Goal: Transaction & Acquisition: Subscribe to service/newsletter

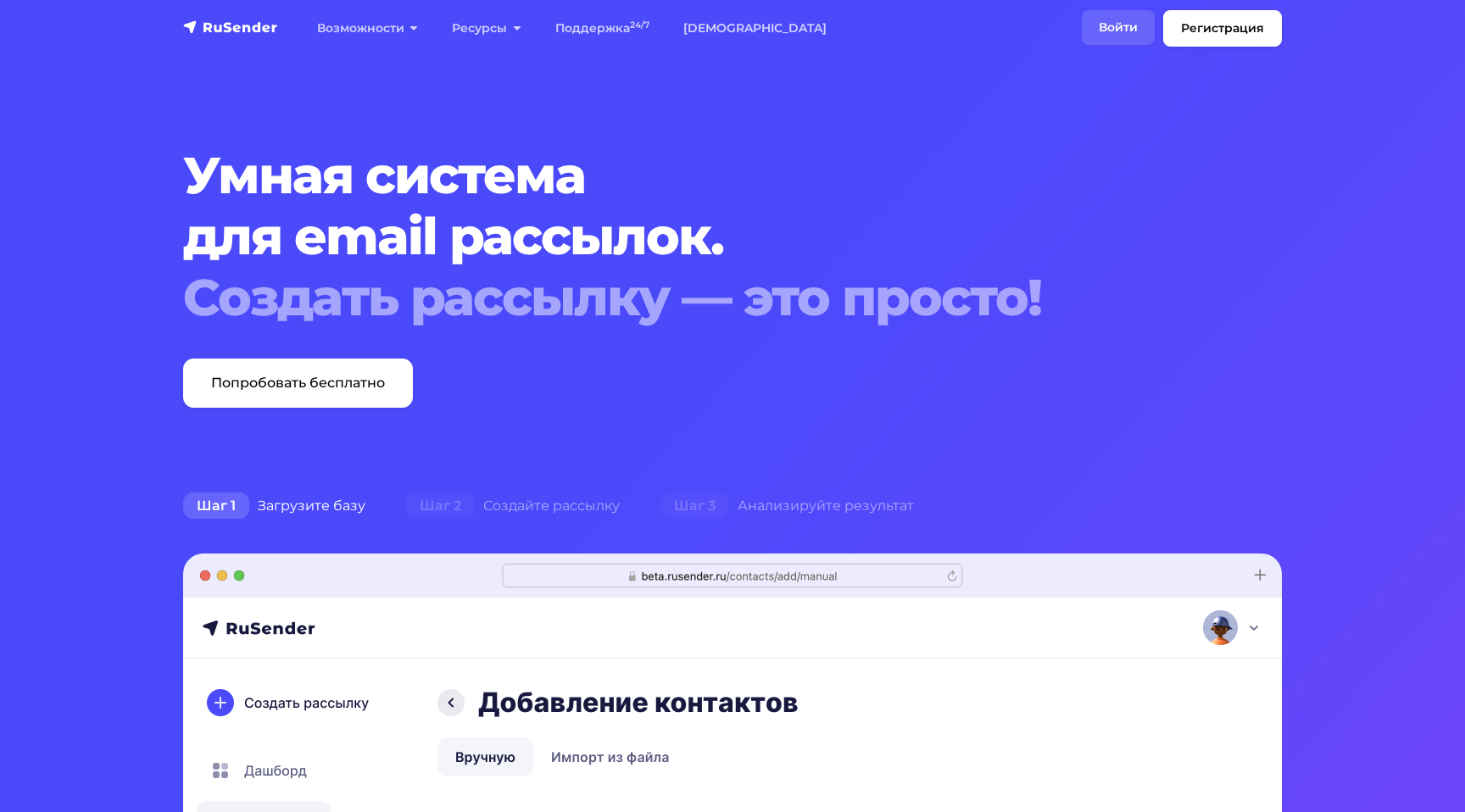
click at [1126, 22] on link "Войти" at bounding box center [1119, 27] width 73 height 35
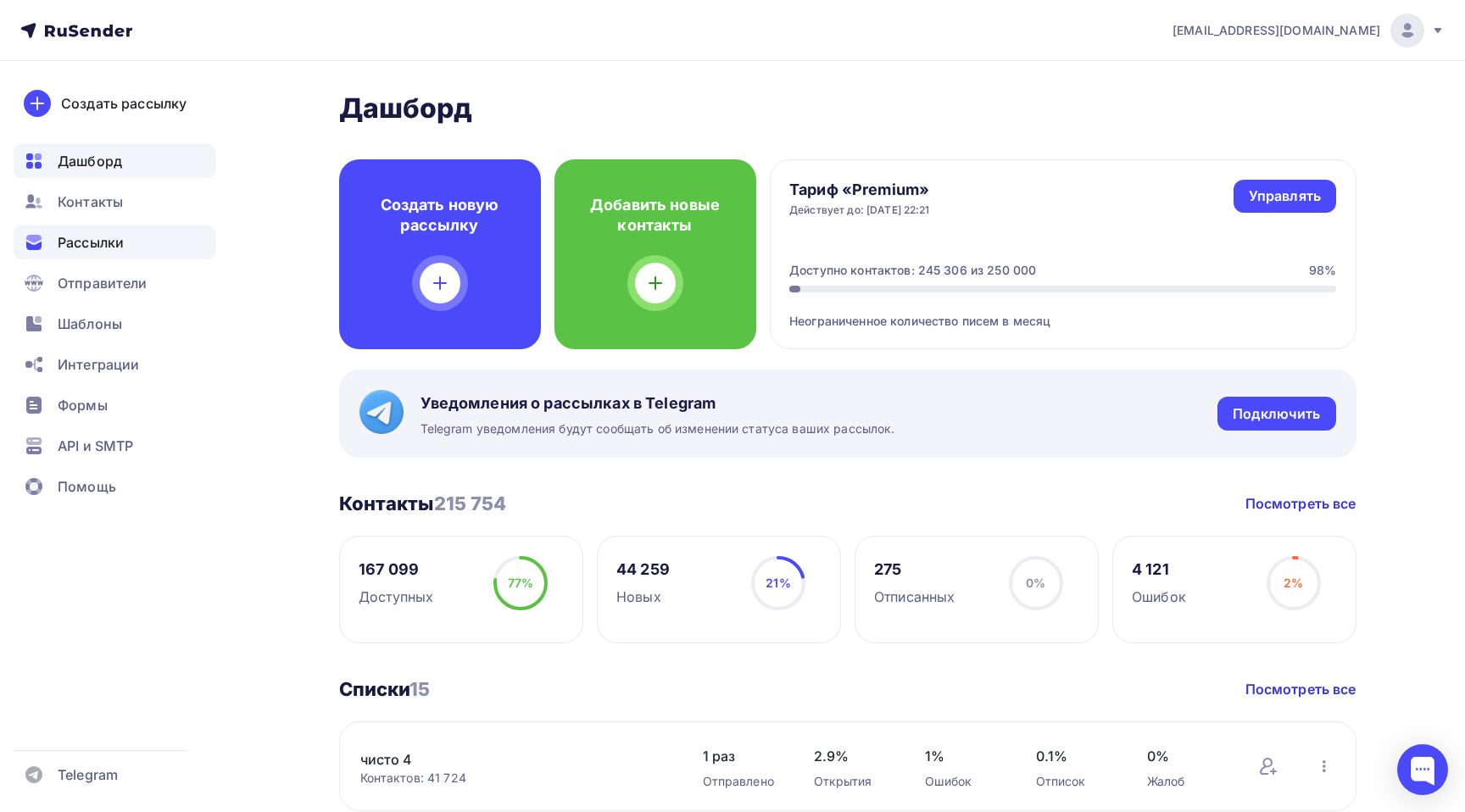
click at [112, 243] on span "Рассылки" at bounding box center [90, 242] width 66 height 21
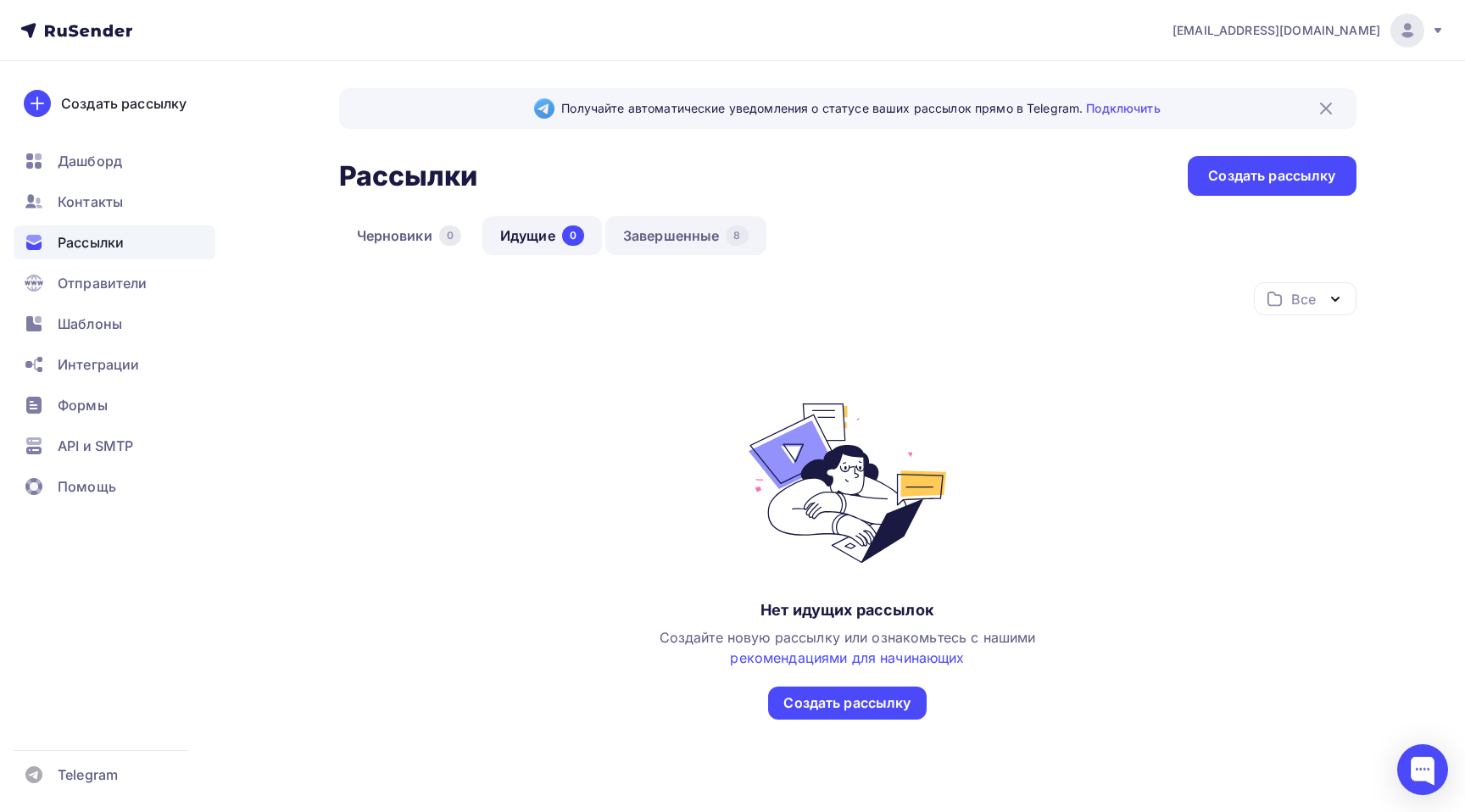
click at [689, 252] on link "Завершенные 8" at bounding box center [685, 235] width 161 height 39
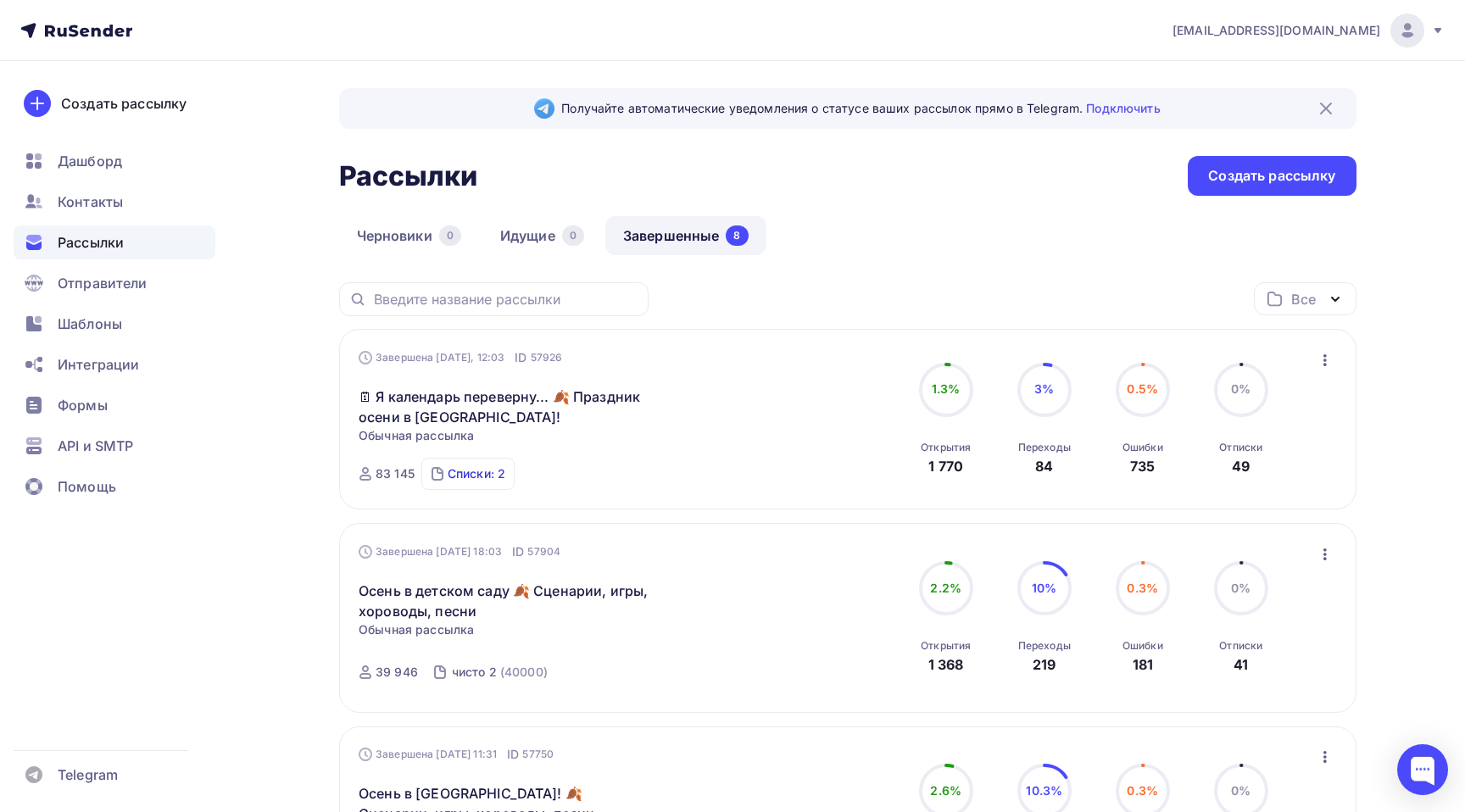
click at [478, 480] on div "Списки: 2" at bounding box center [476, 473] width 58 height 17
click at [109, 326] on span "Шаблоны" at bounding box center [89, 323] width 64 height 21
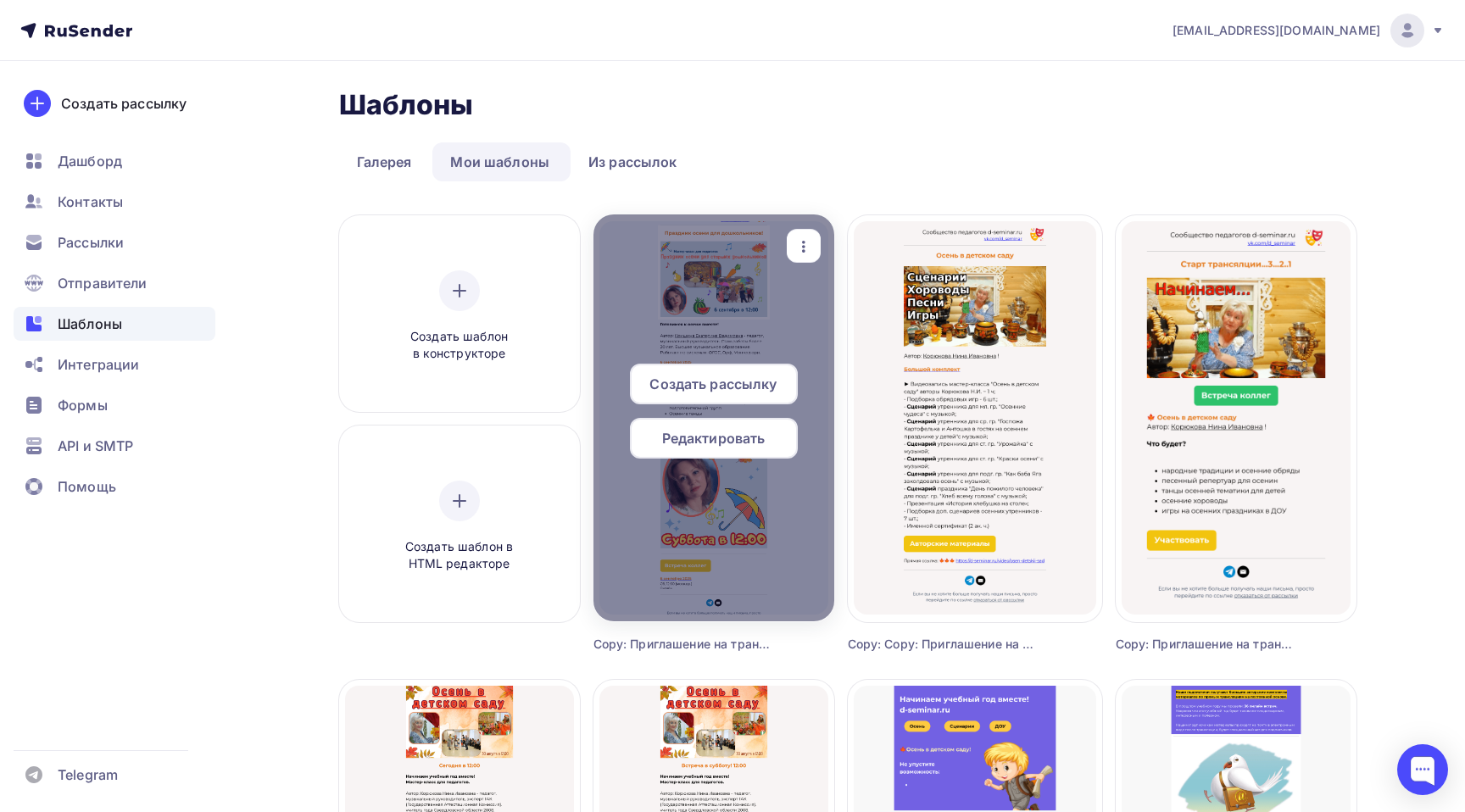
click at [750, 382] on span "Создать рассылку" at bounding box center [713, 384] width 127 height 21
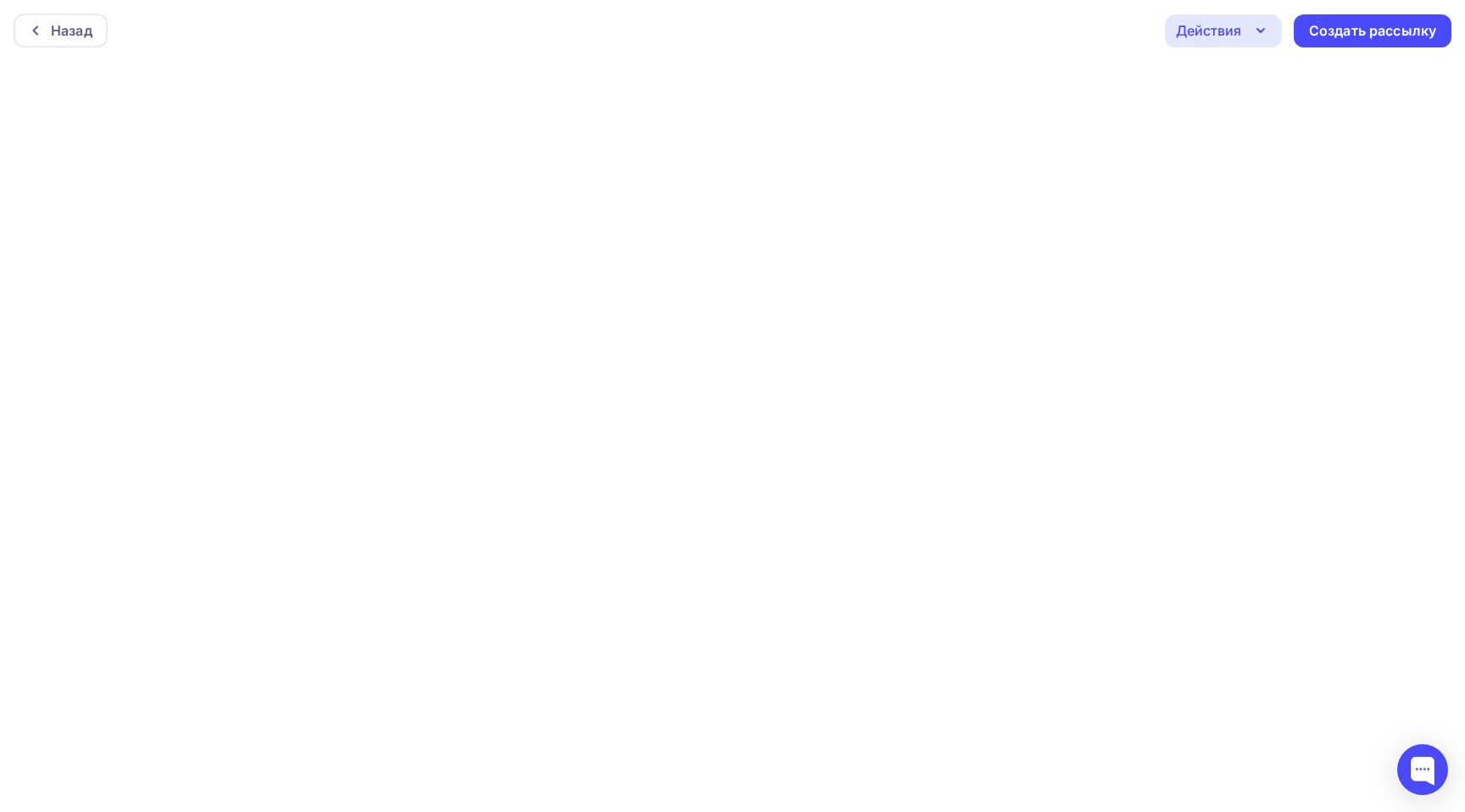
click at [1259, 29] on icon "button" at bounding box center [1261, 31] width 21 height 21
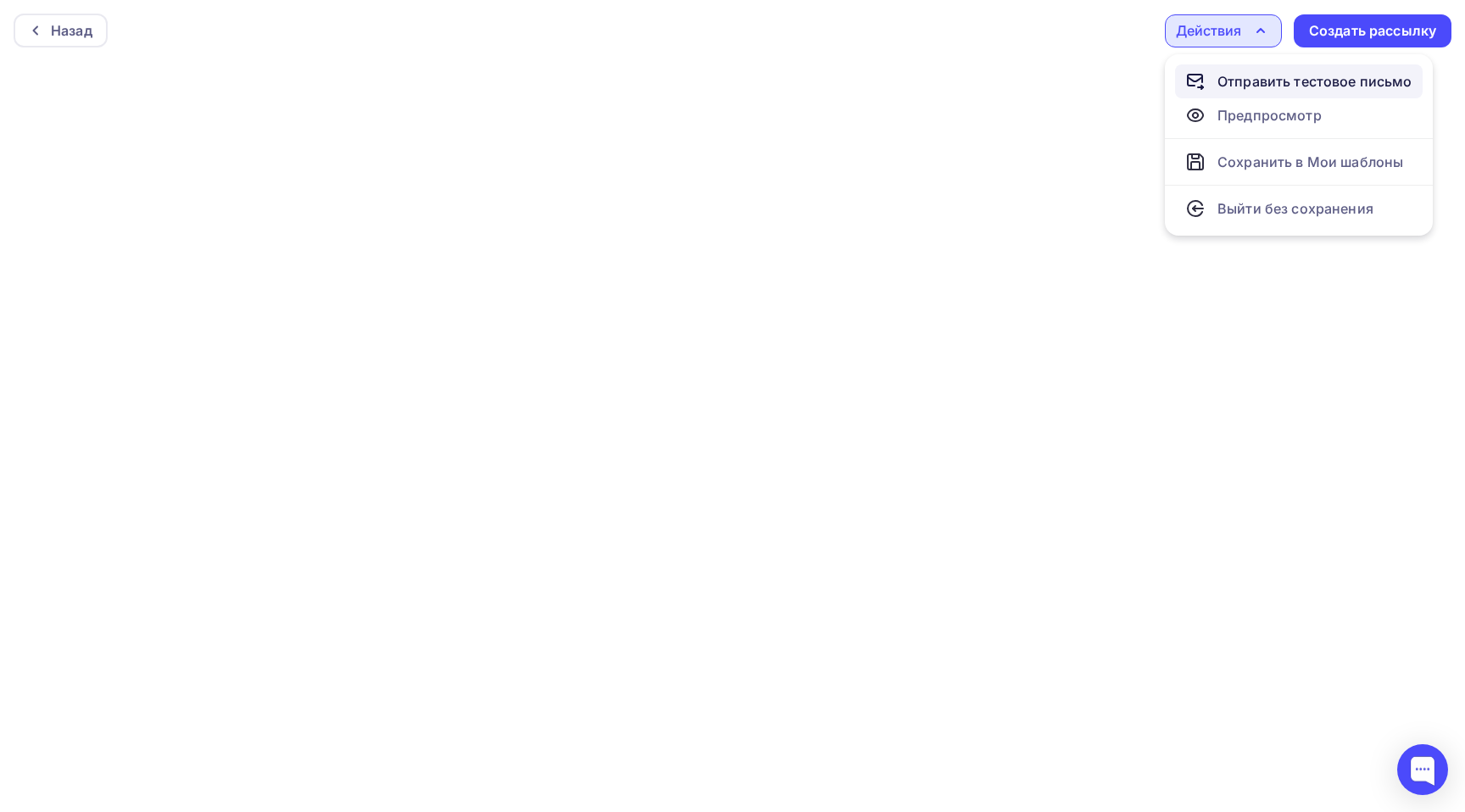
click at [1294, 81] on div "Отправить тестовое письмо" at bounding box center [1314, 81] width 195 height 21
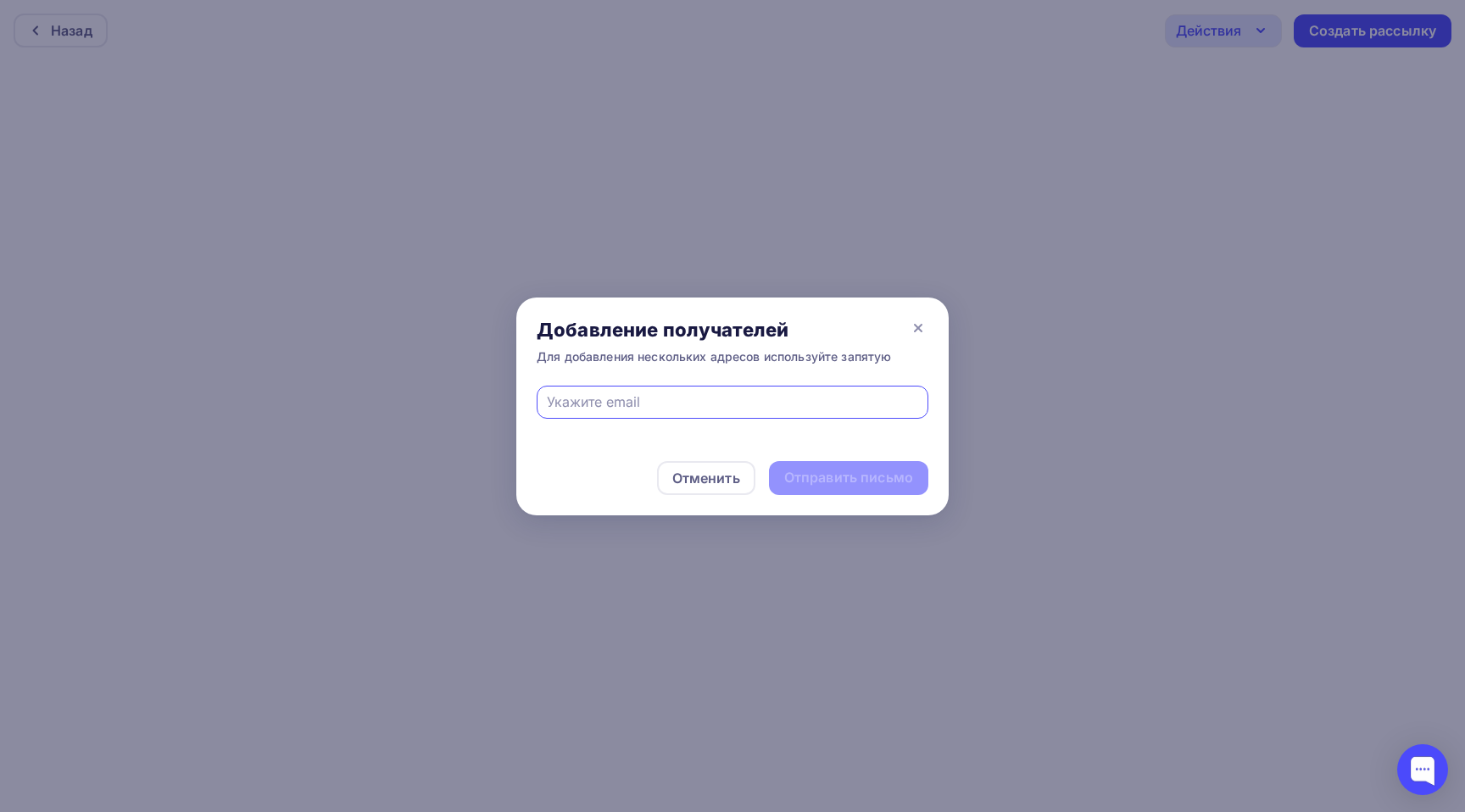
click at [722, 407] on input "text" at bounding box center [732, 402] width 372 height 21
type input "ф"
type input "[EMAIL_ADDRESS][DOMAIN_NAME]"
click at [840, 462] on div "Отправить письмо" at bounding box center [848, 478] width 160 height 34
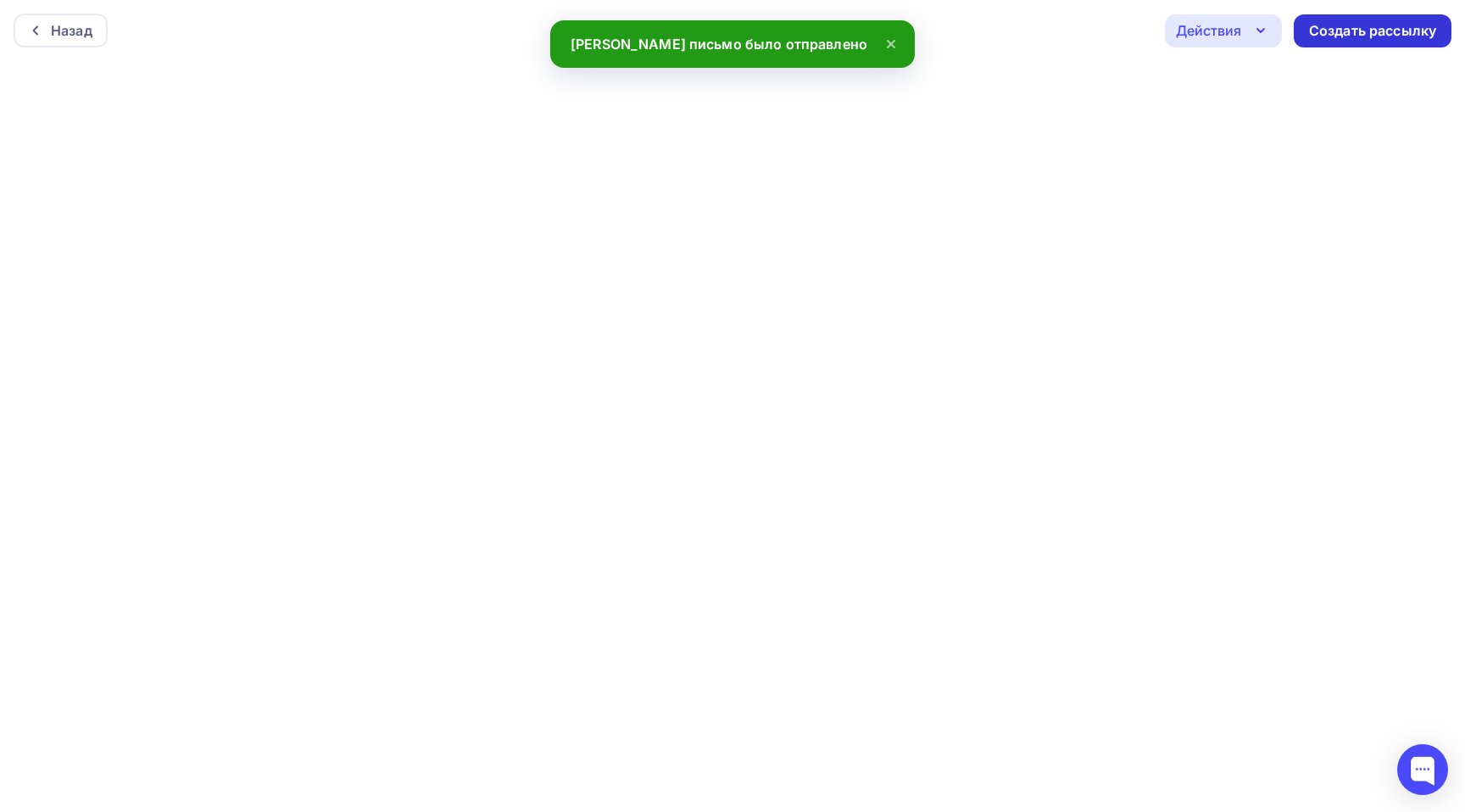
click at [1381, 29] on div "Создать рассылку" at bounding box center [1373, 31] width 127 height 20
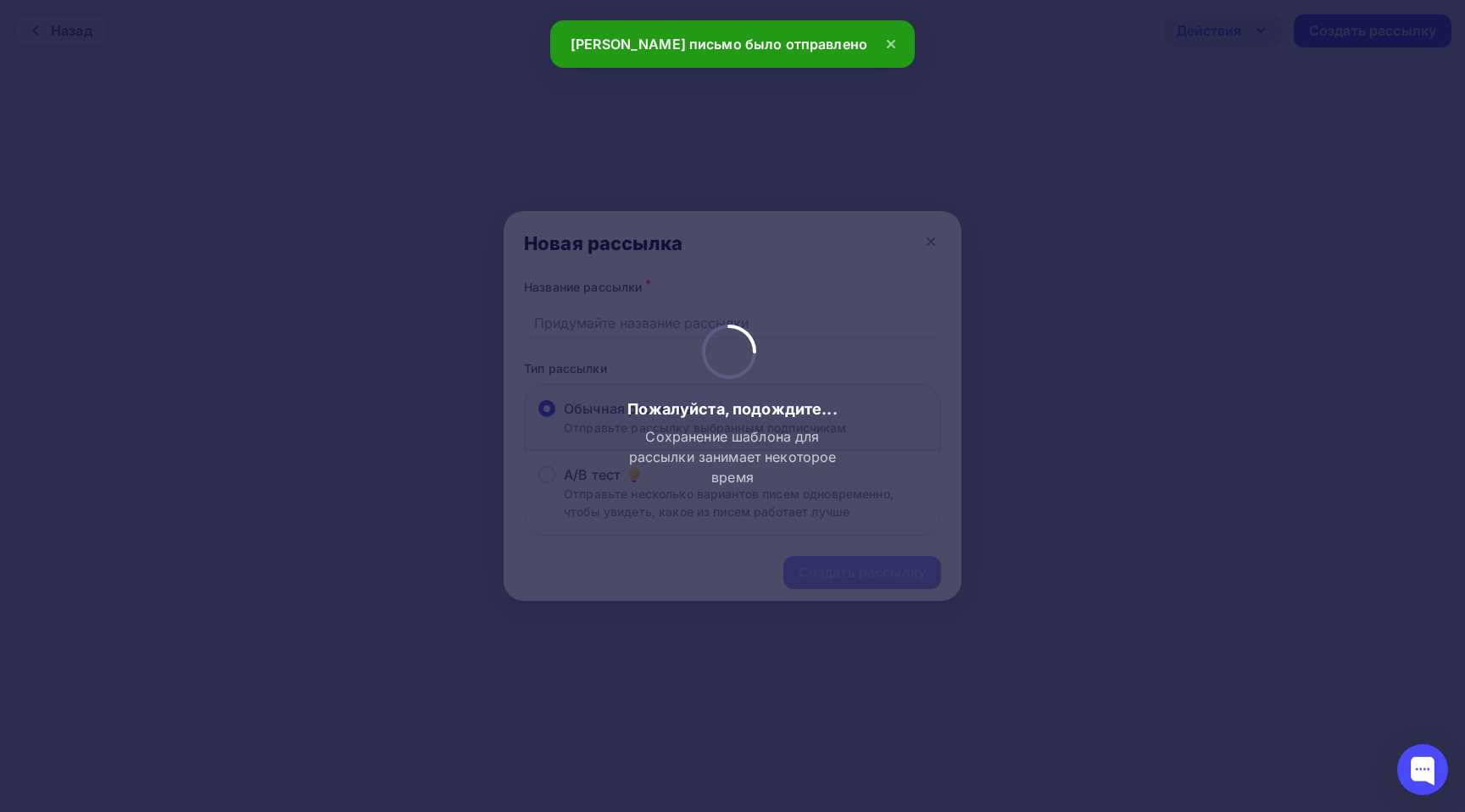
click at [673, 329] on div "Пожалуйста, подождите... Сохранение шаблона для рассылки занимает некоторое вре…" at bounding box center [733, 406] width 224 height 163
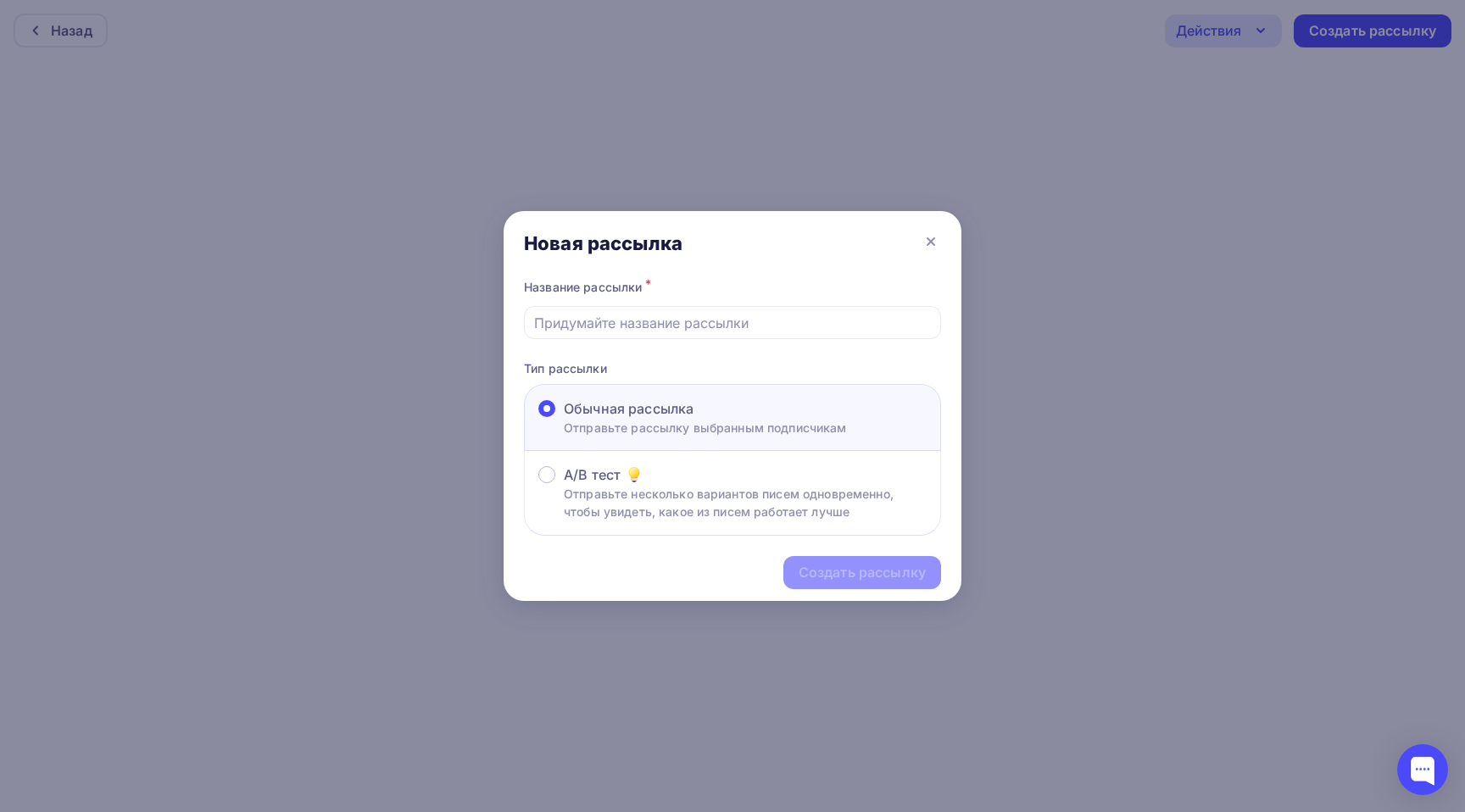
click at [640, 329] on input "text" at bounding box center [732, 322] width 398 height 21
paste input "🍂 Праздник осени в [GEOGRAPHIC_DATA]!""
drag, startPoint x: 552, startPoint y: 321, endPoint x: 526, endPoint y: 321, distance: 26.0
click at [526, 321] on div "🍂 Праздник осени в [GEOGRAPHIC_DATA]" at bounding box center [732, 322] width 418 height 33
click at [832, 323] on input "🍂 Праздник осени в [GEOGRAPHIC_DATA]" at bounding box center [732, 322] width 398 height 21
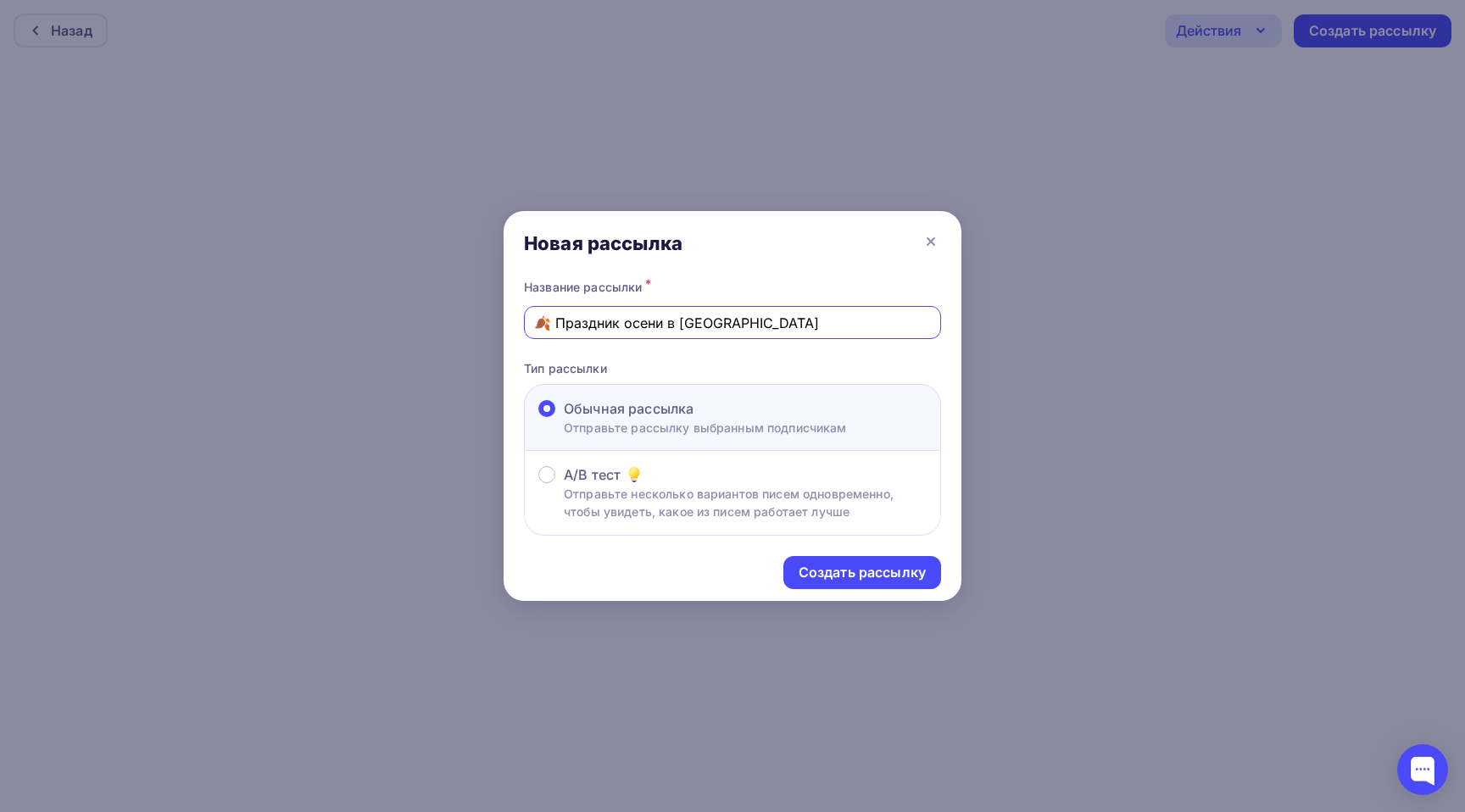
paste input "🍂"
type input "🍂 Праздник осени в детском саду 🍂 Опыт коллег..."
click at [908, 577] on div "Создать рассылку" at bounding box center [862, 573] width 127 height 20
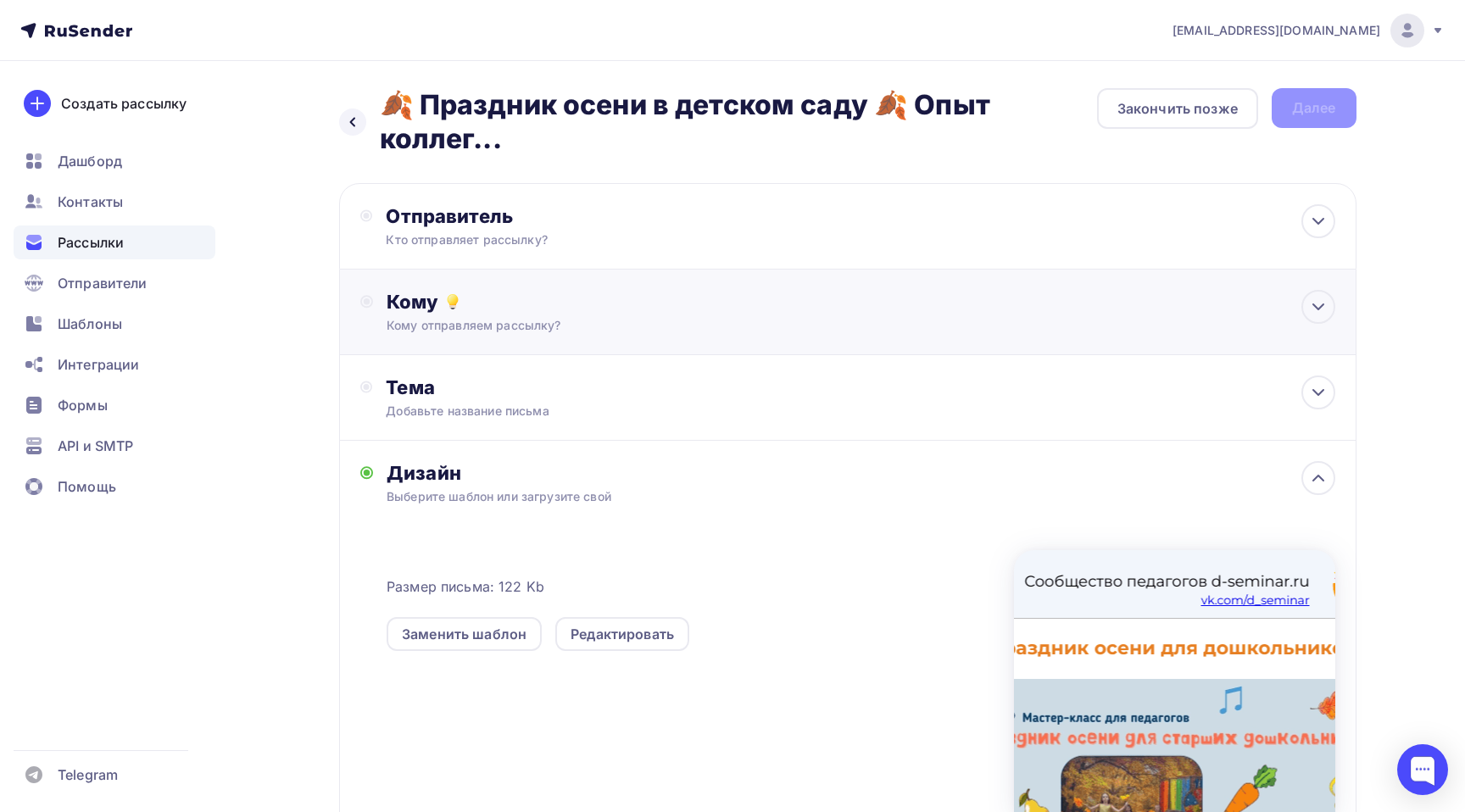
click at [641, 337] on div "Кому Кому отправляем рассылку? Списки получателей Выберите список Все списки id…" at bounding box center [848, 312] width 1018 height 85
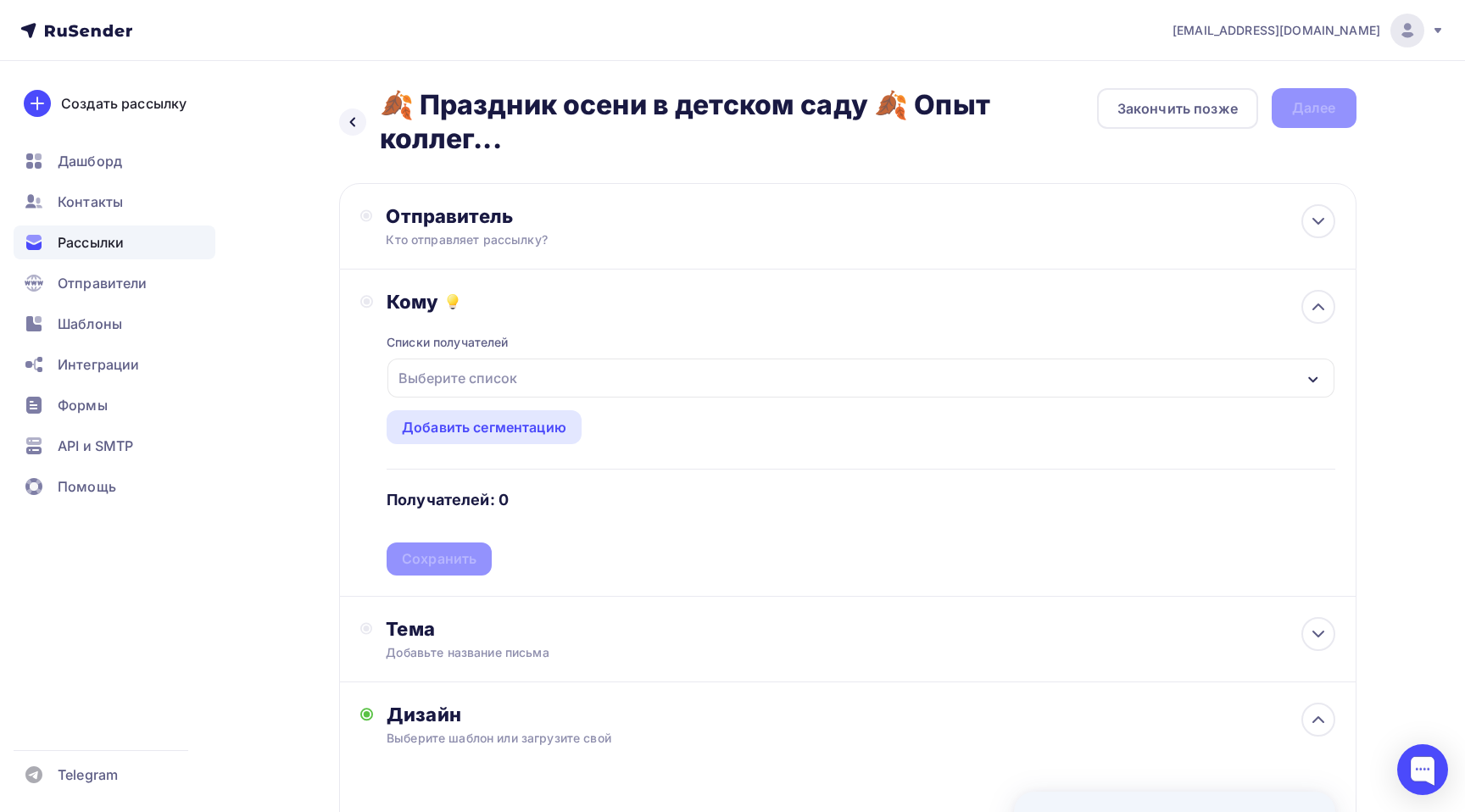
click at [476, 384] on div "Выберите список" at bounding box center [457, 378] width 132 height 31
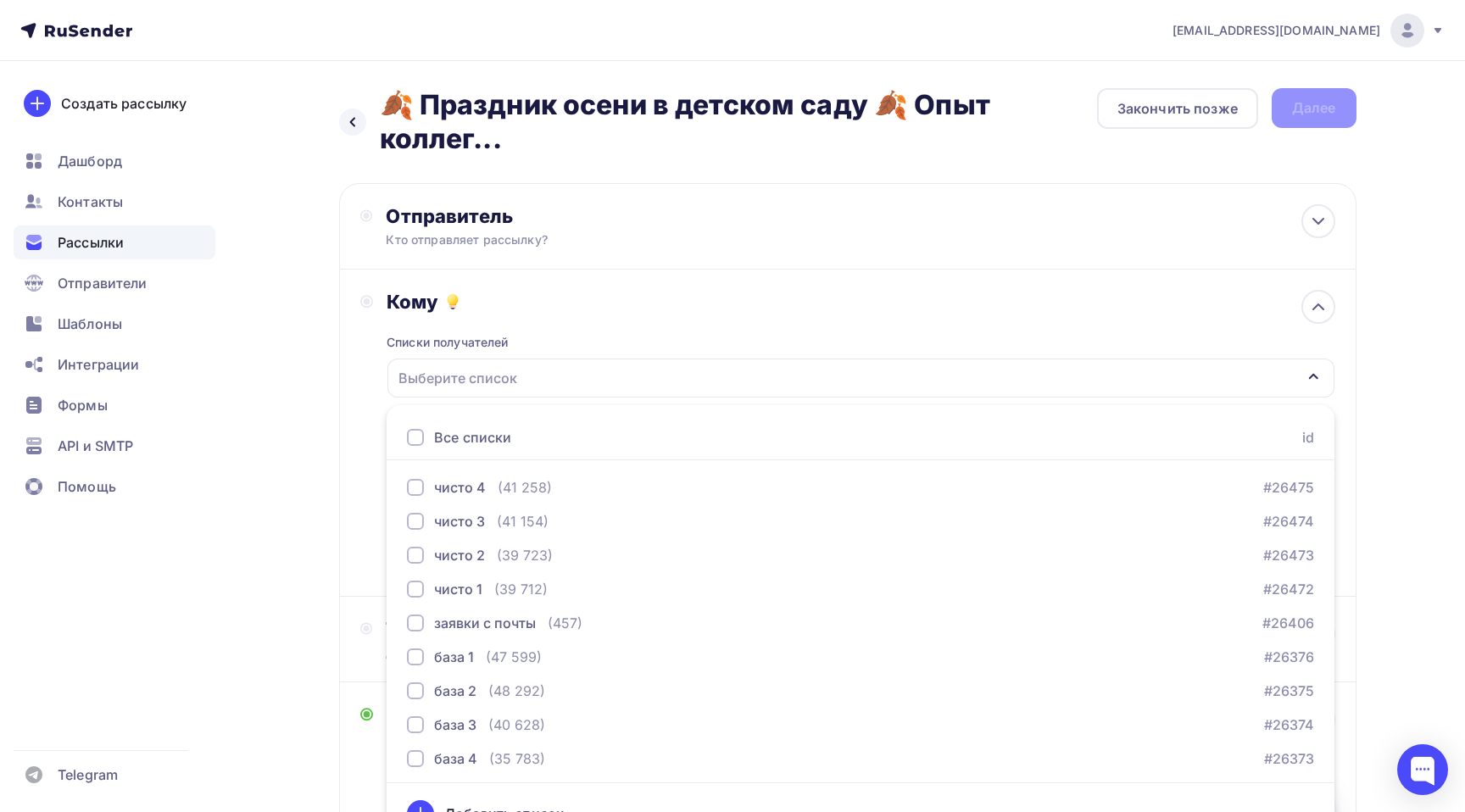
scroll to position [33, 0]
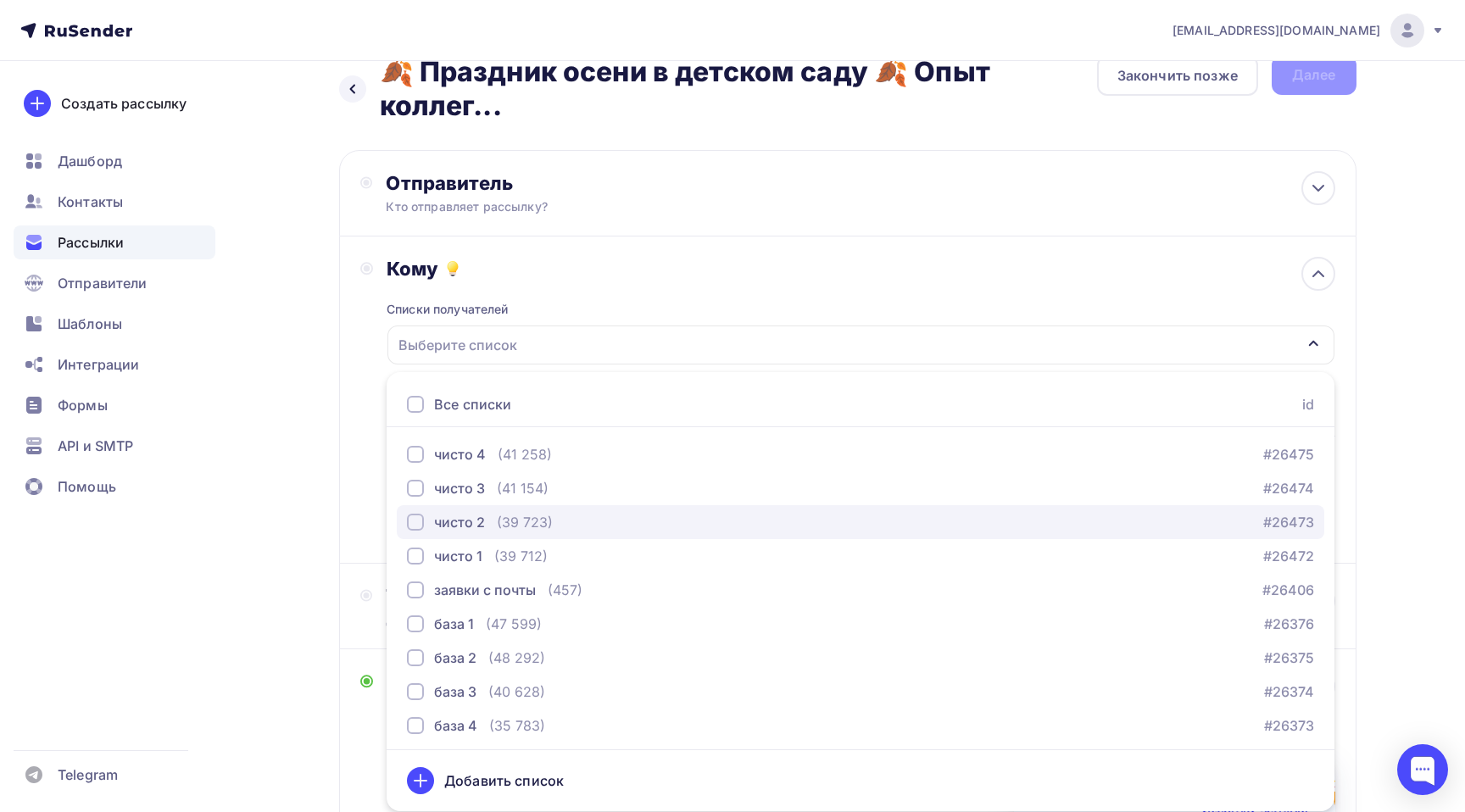
click at [453, 525] on div "чисто 2" at bounding box center [459, 522] width 51 height 21
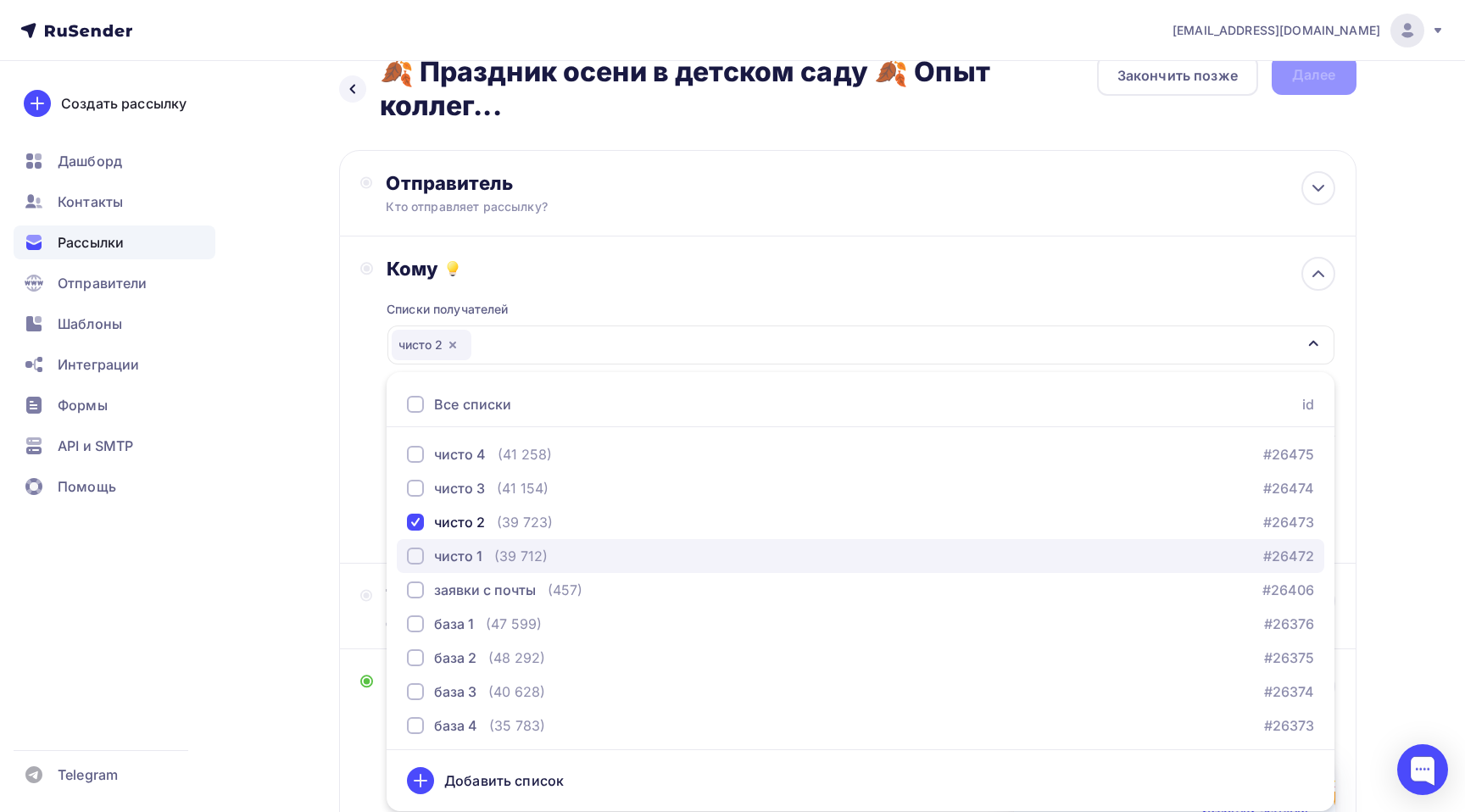
click at [423, 554] on div "button" at bounding box center [415, 555] width 17 height 17
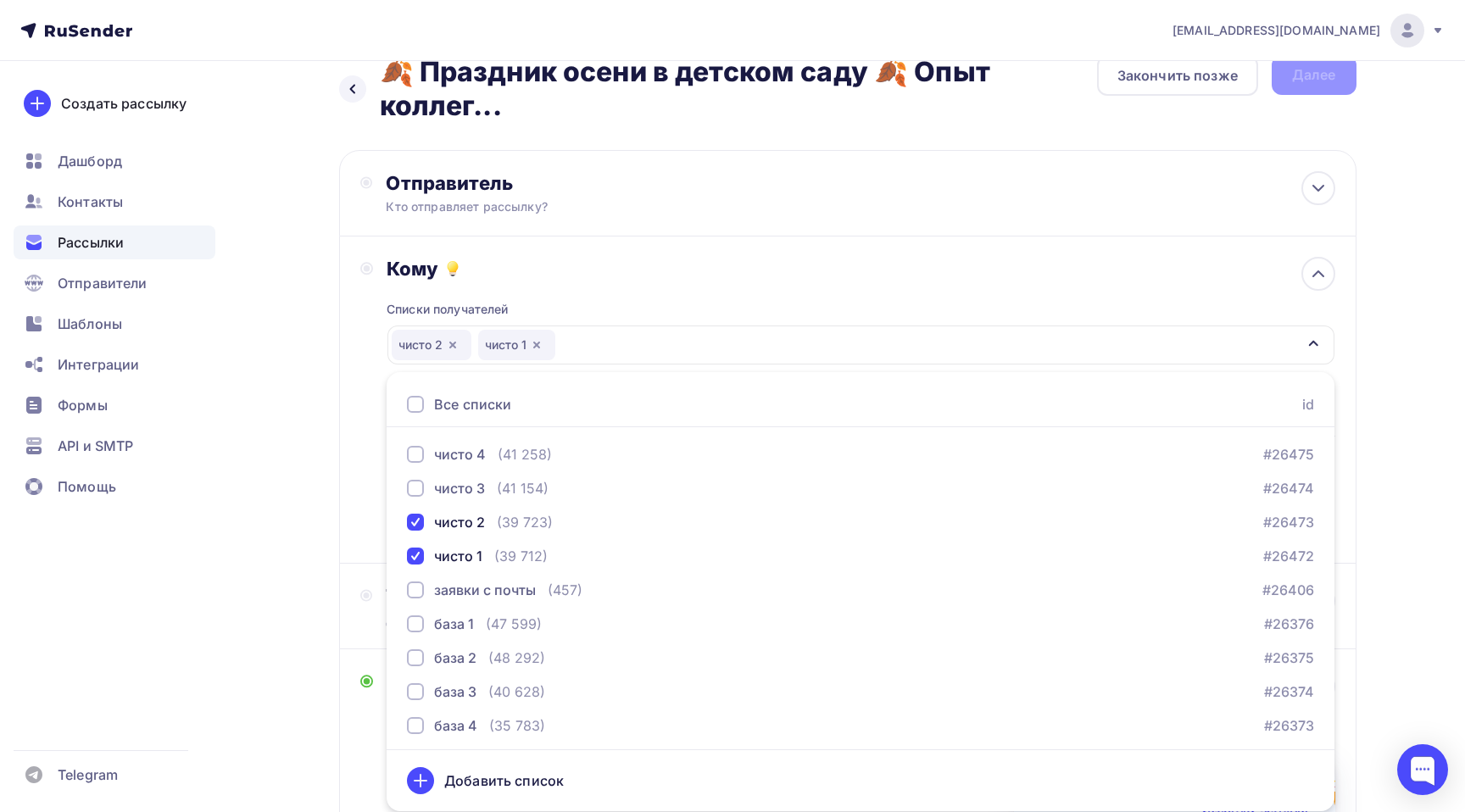
click at [1423, 296] on div "Назад 🍂 Праздник осени в детском саду 🍂 Опыт коллег... 🍂 Праздник осени в детск…" at bounding box center [732, 623] width 1390 height 1191
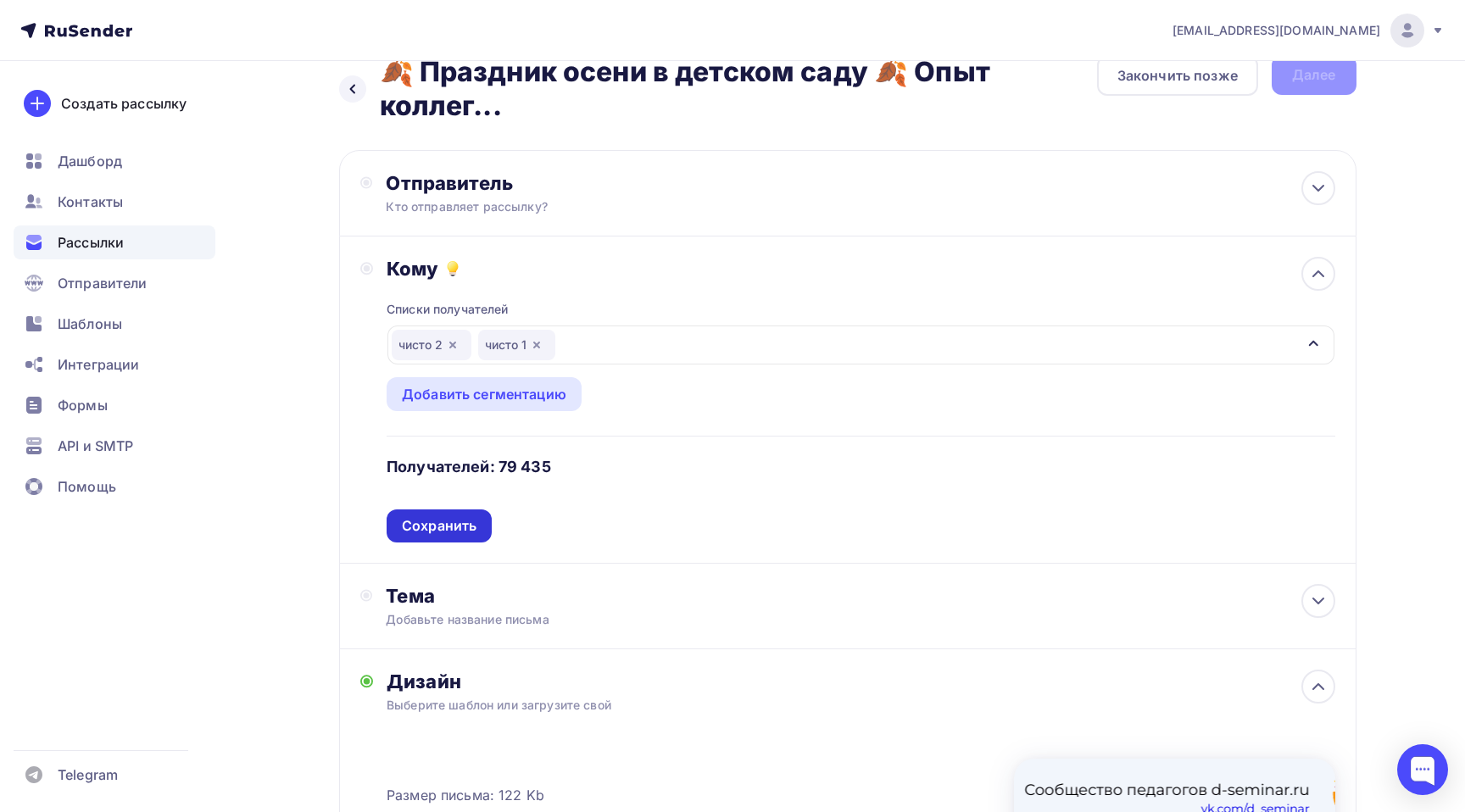
click at [435, 534] on div "Сохранить" at bounding box center [438, 526] width 74 height 20
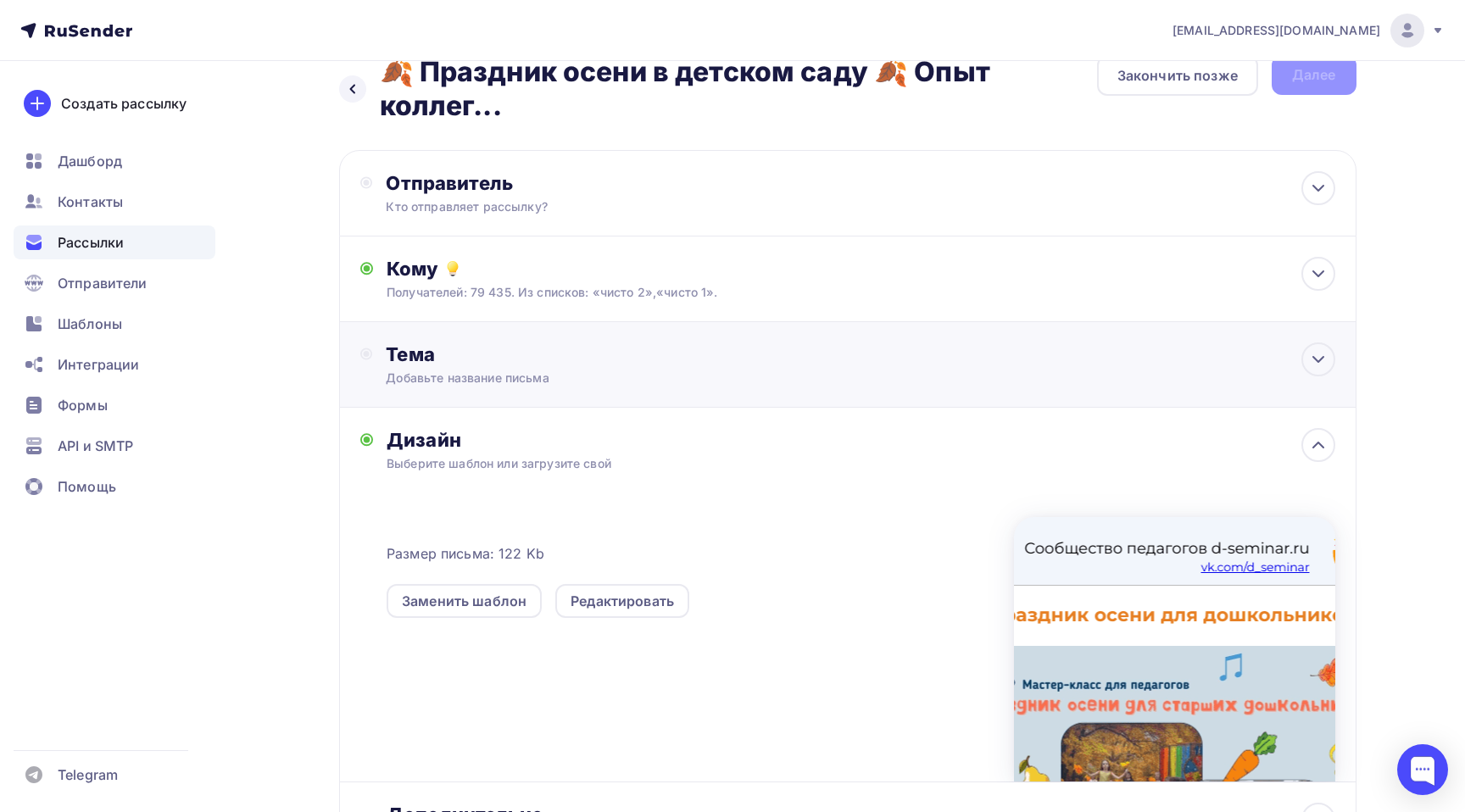
click at [544, 366] on div "Тема" at bounding box center [553, 354] width 335 height 24
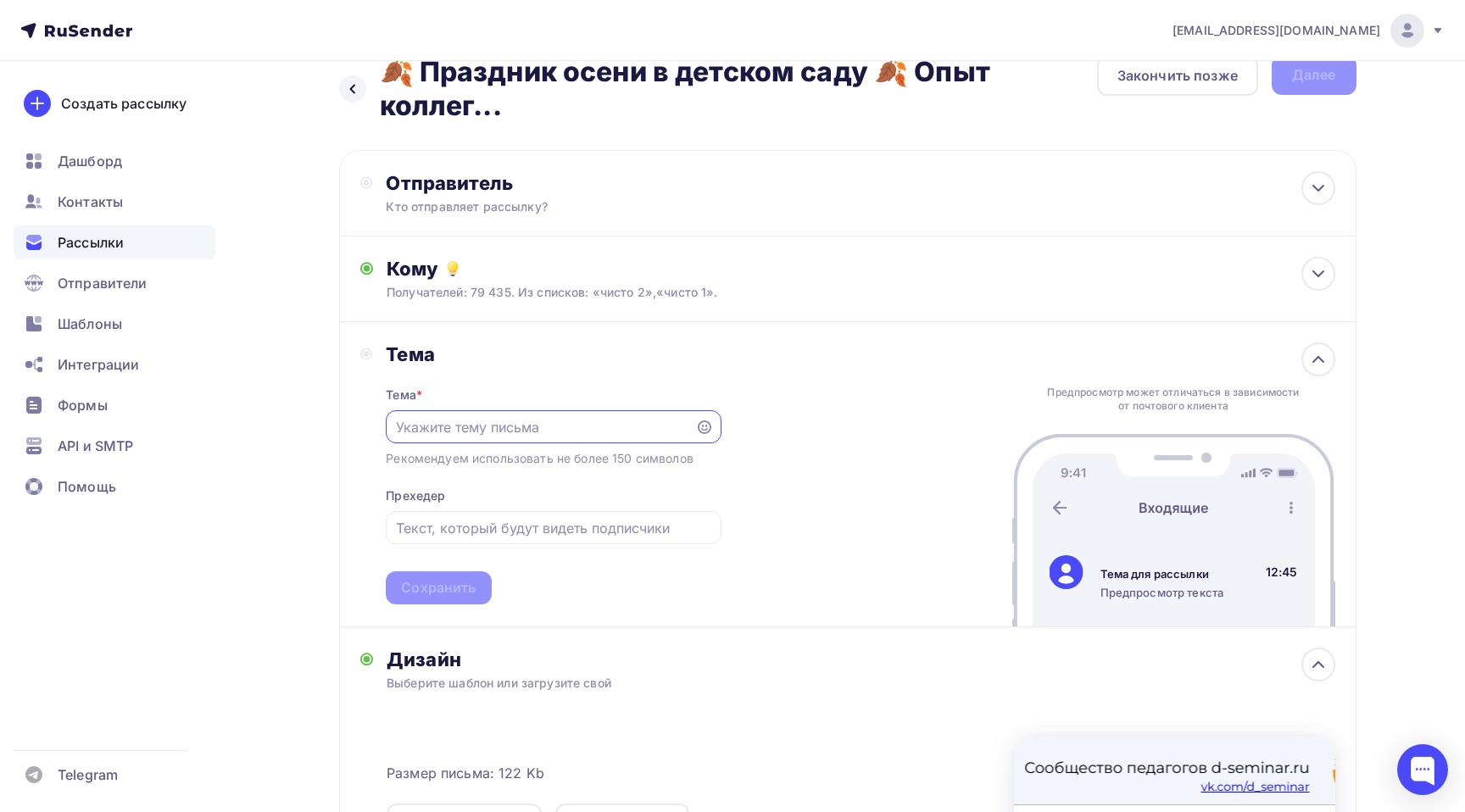
scroll to position [0, 0]
click at [496, 432] on input "text" at bounding box center [541, 427] width 290 height 21
paste input "🍂 Праздник осени в детском саду 🍂 Опыт коллег..."
type input "🍂 Праздник осени в детском саду 🍂 Опыт коллег..."
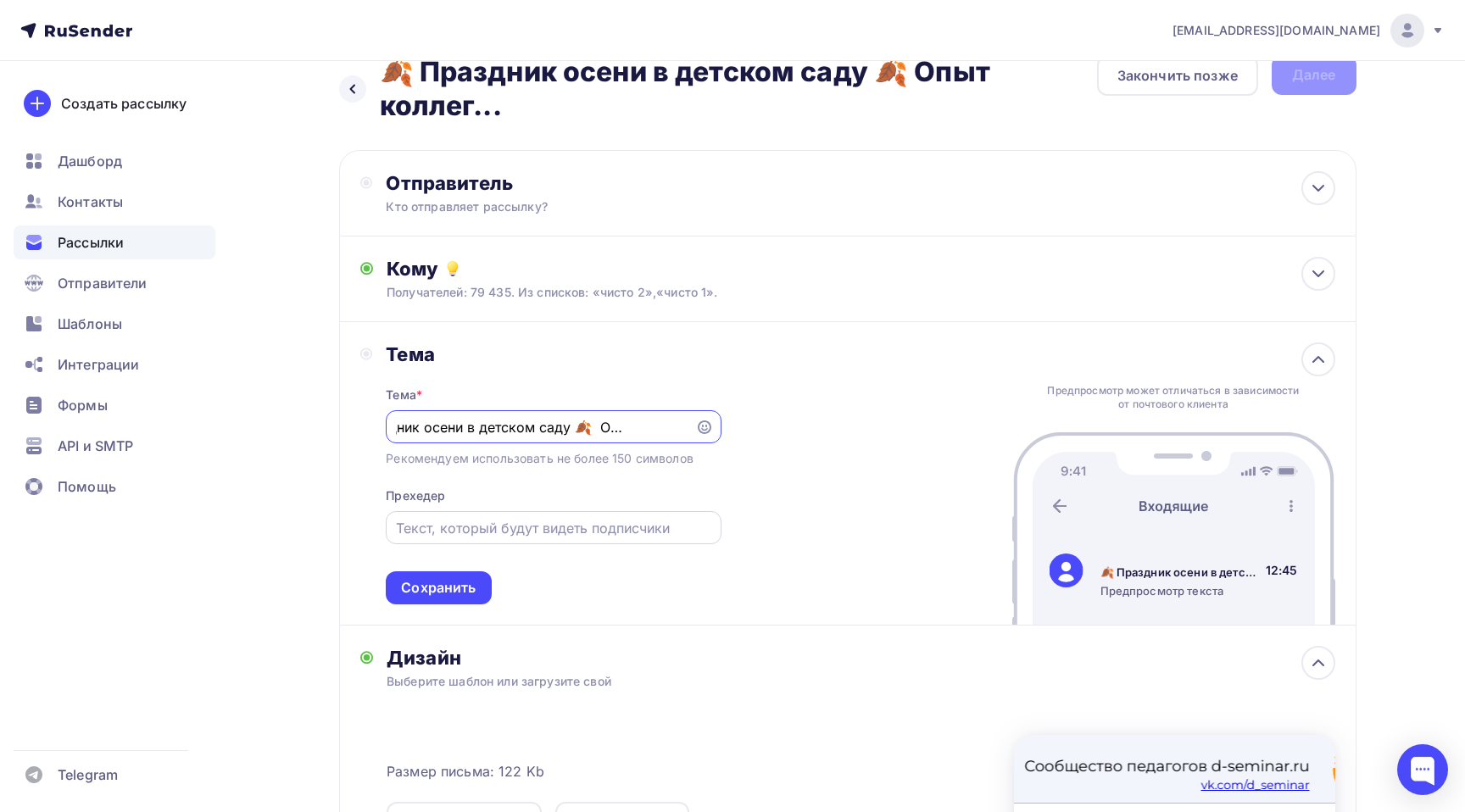
click at [500, 518] on div at bounding box center [553, 526] width 335 height 33
click at [470, 525] on input "text" at bounding box center [553, 527] width 315 height 21
click at [481, 533] on input "Сценарии. Игры. Танцы. Х" at bounding box center [553, 527] width 315 height 21
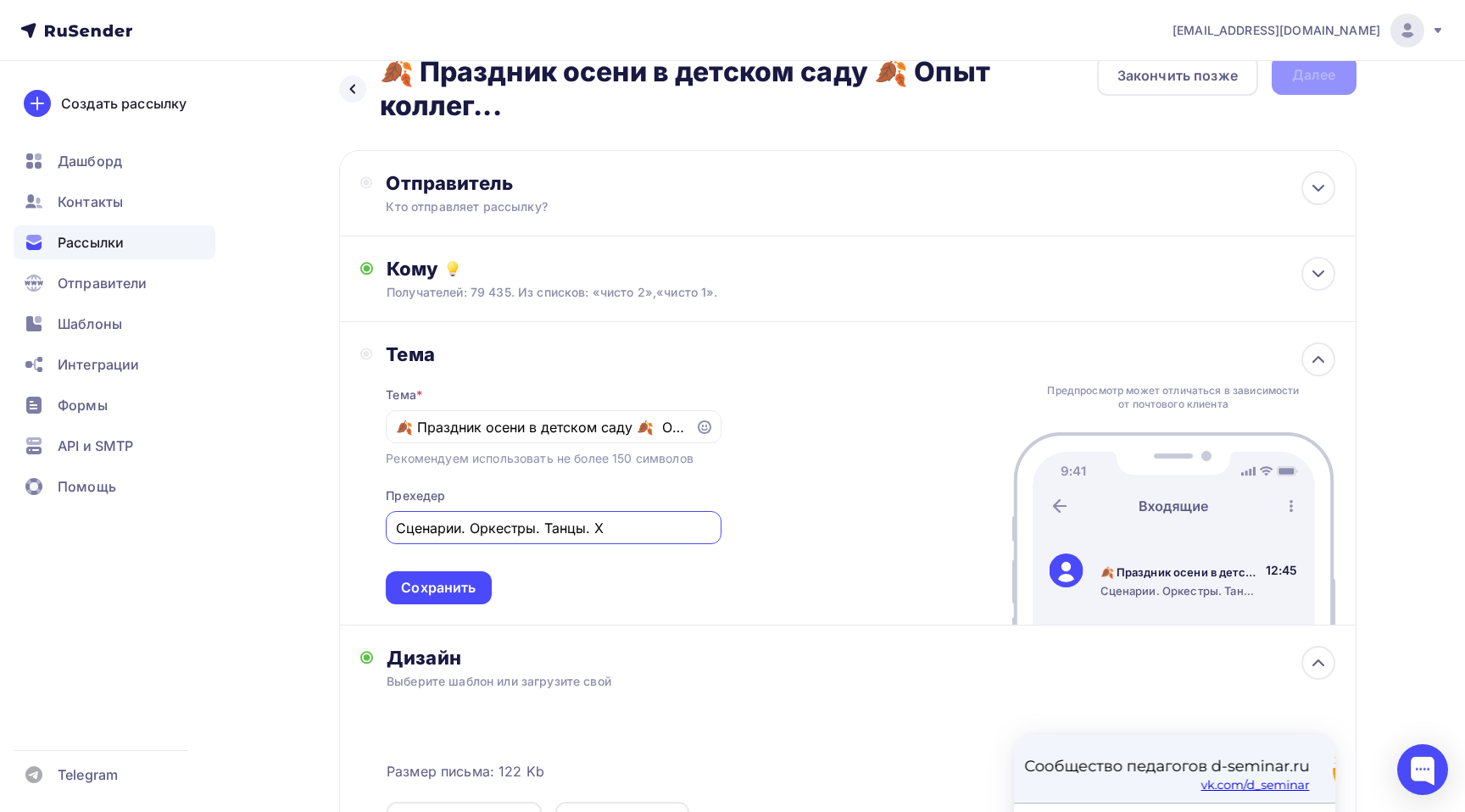
click at [623, 537] on input "Сценарии. Оркестры. Танцы. Х" at bounding box center [553, 527] width 315 height 21
type input "Сценарии. Оркестры. Танцы."
click at [460, 595] on div "Сохранить" at bounding box center [437, 588] width 74 height 20
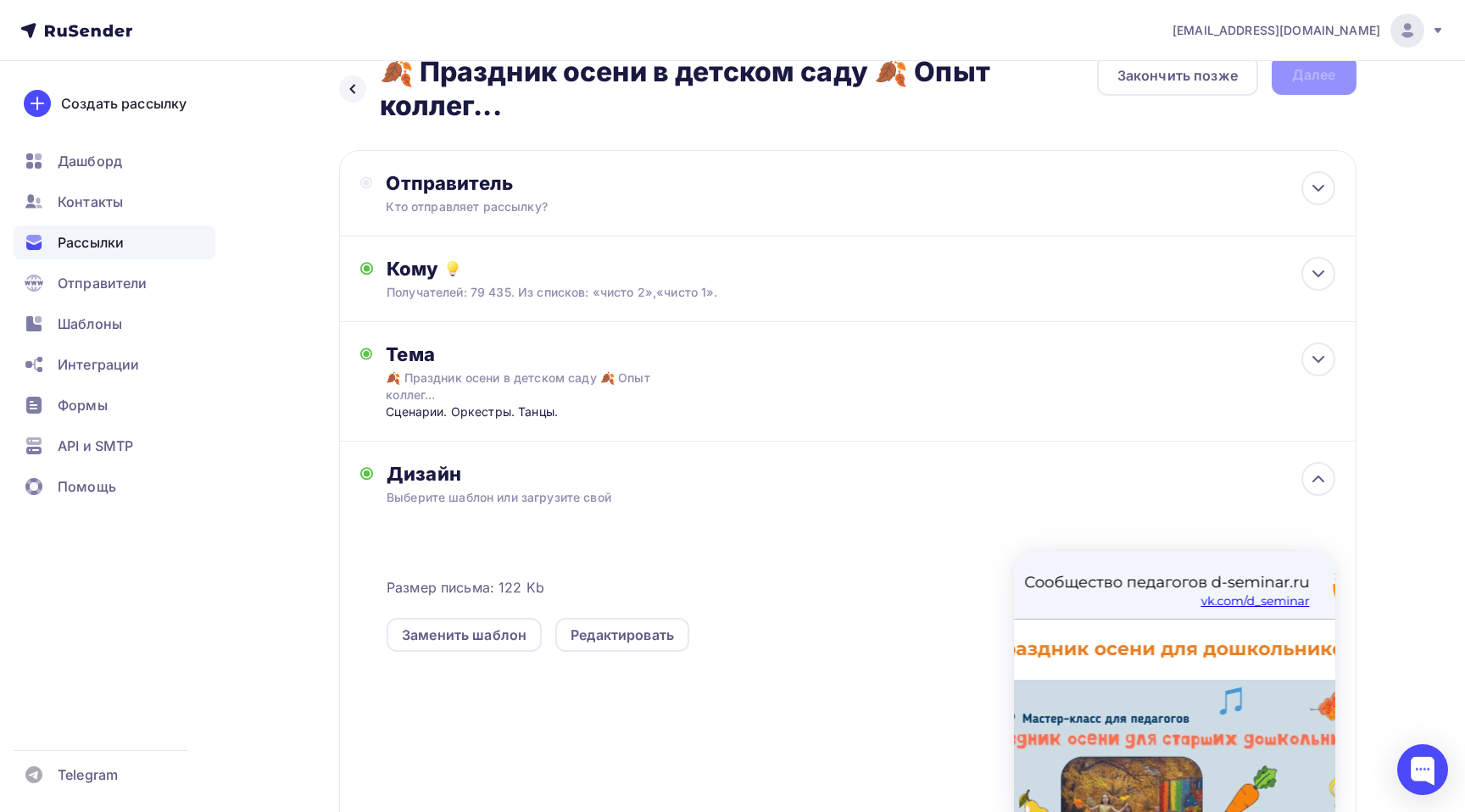
scroll to position [235, 0]
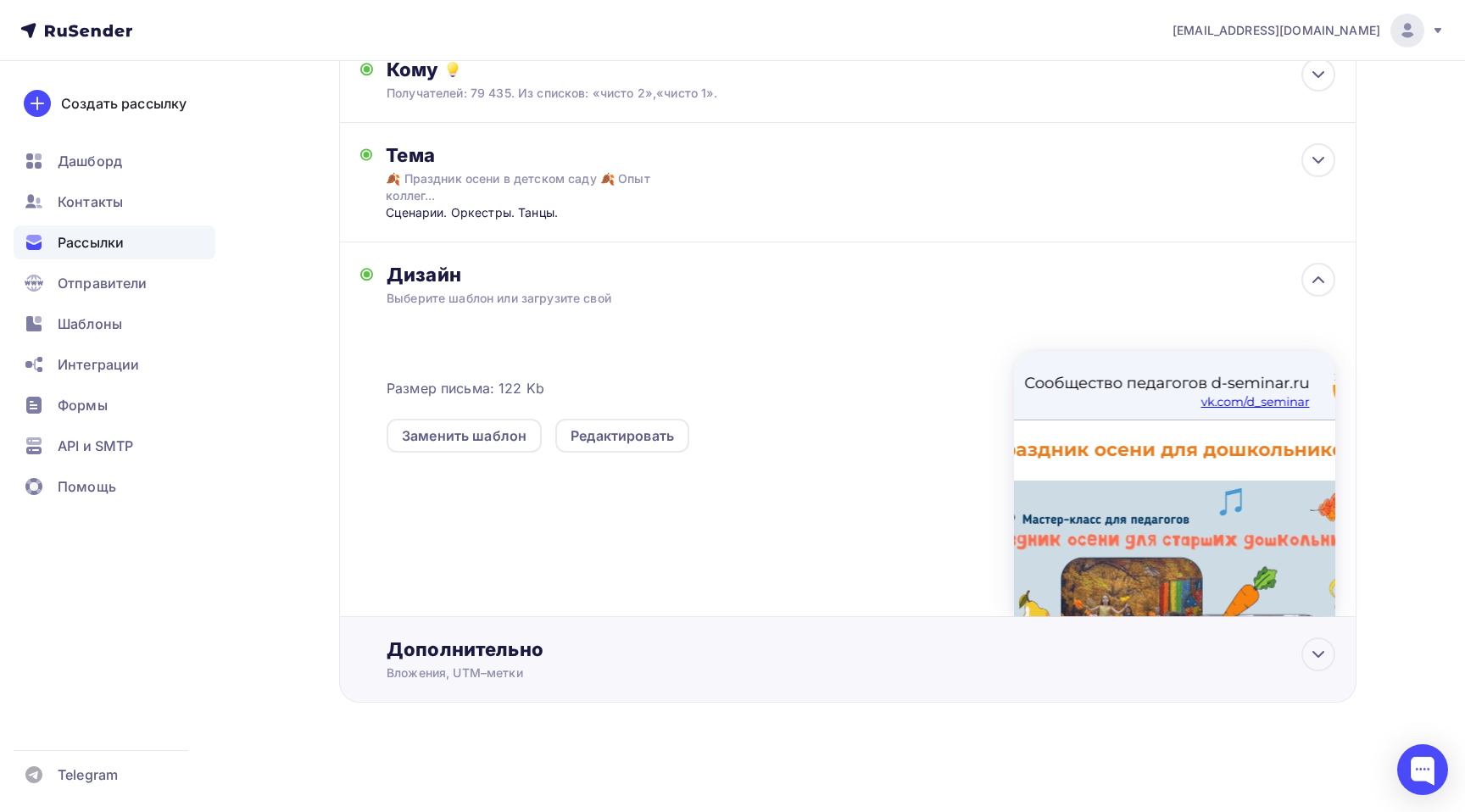
click at [1290, 653] on div "Дополнительно" at bounding box center [861, 649] width 948 height 24
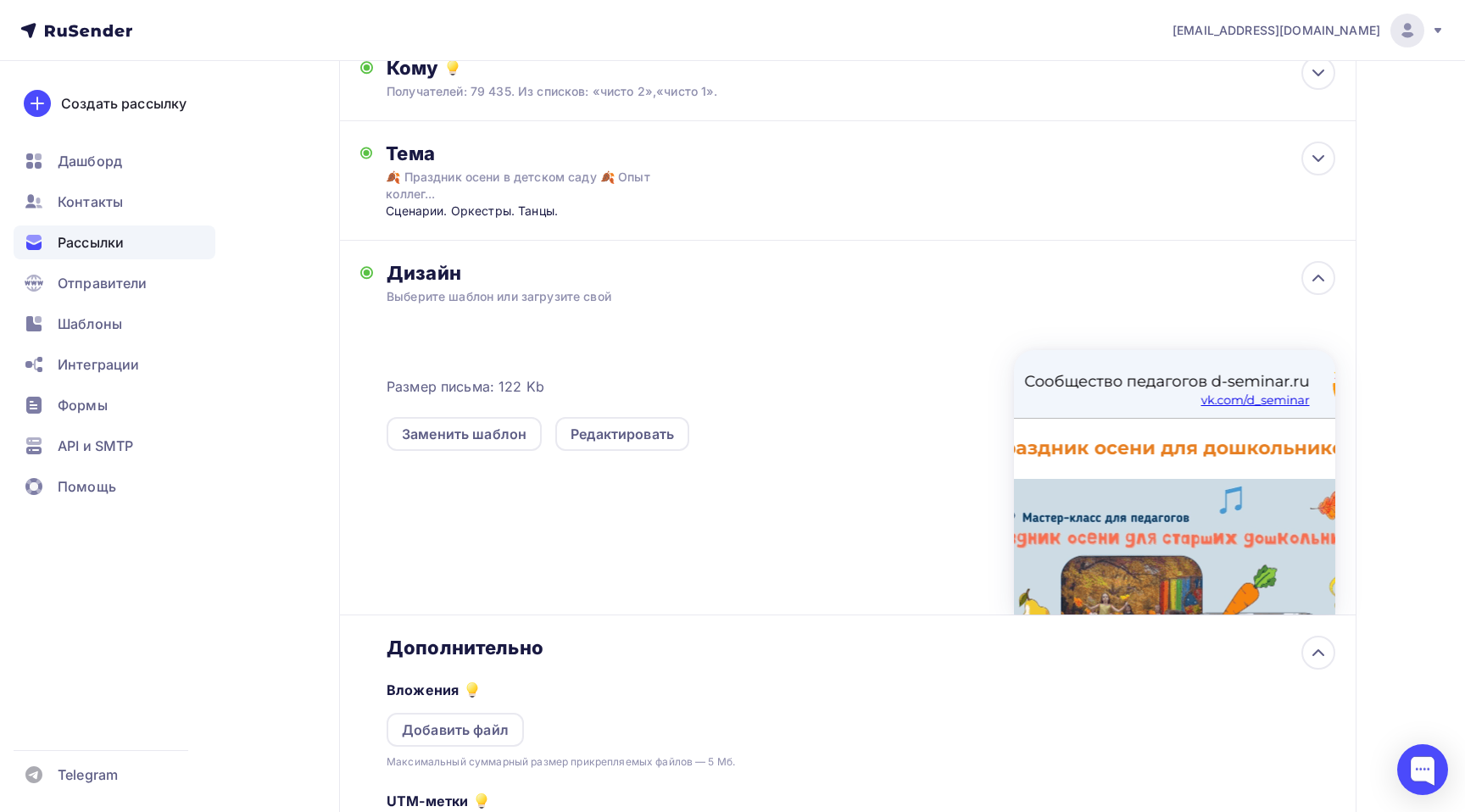
scroll to position [504, 0]
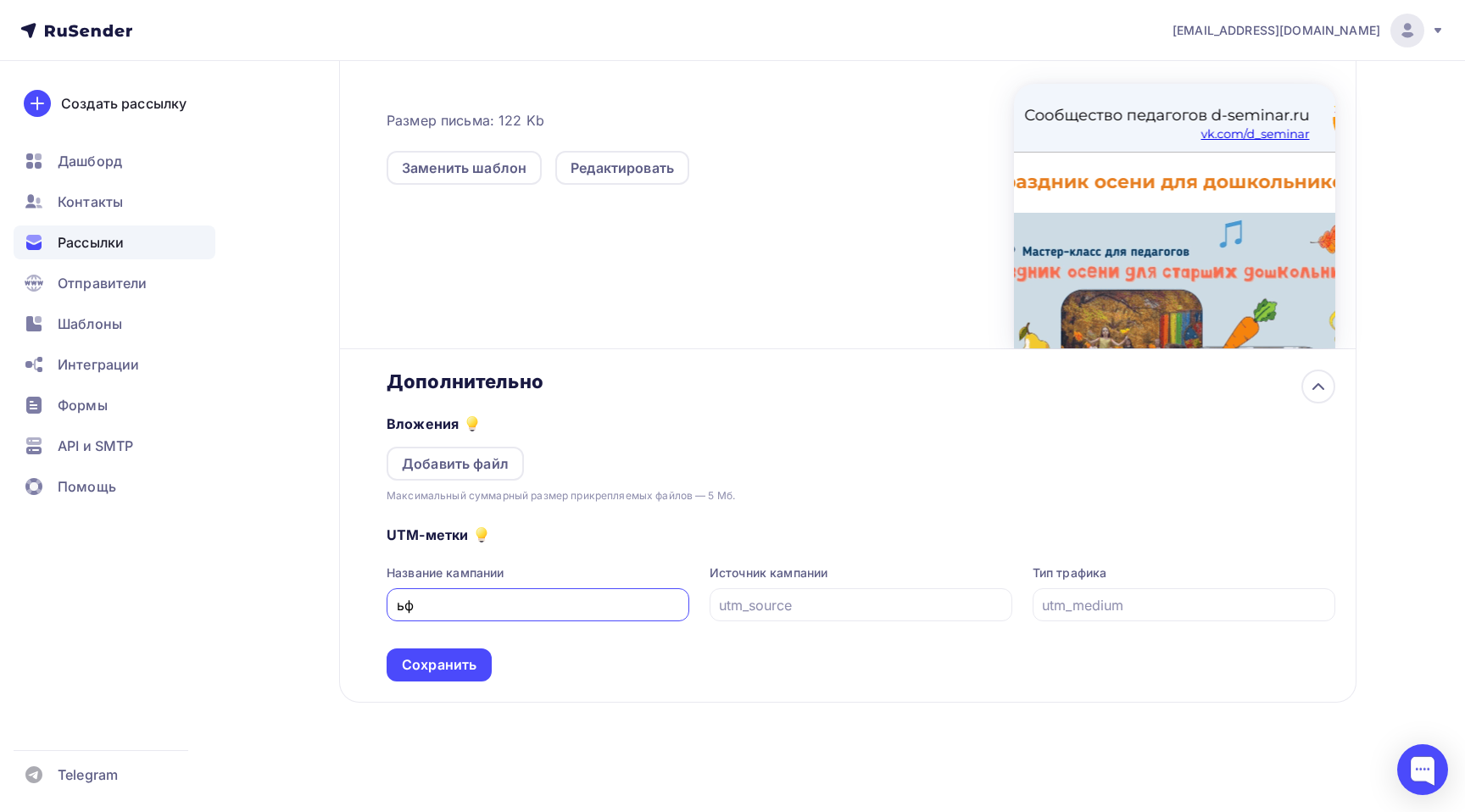
type input "ь"
type input "mail"
click at [762, 620] on div at bounding box center [860, 604] width 303 height 33
click at [767, 606] on input "text" at bounding box center [860, 605] width 283 height 21
type input "2"
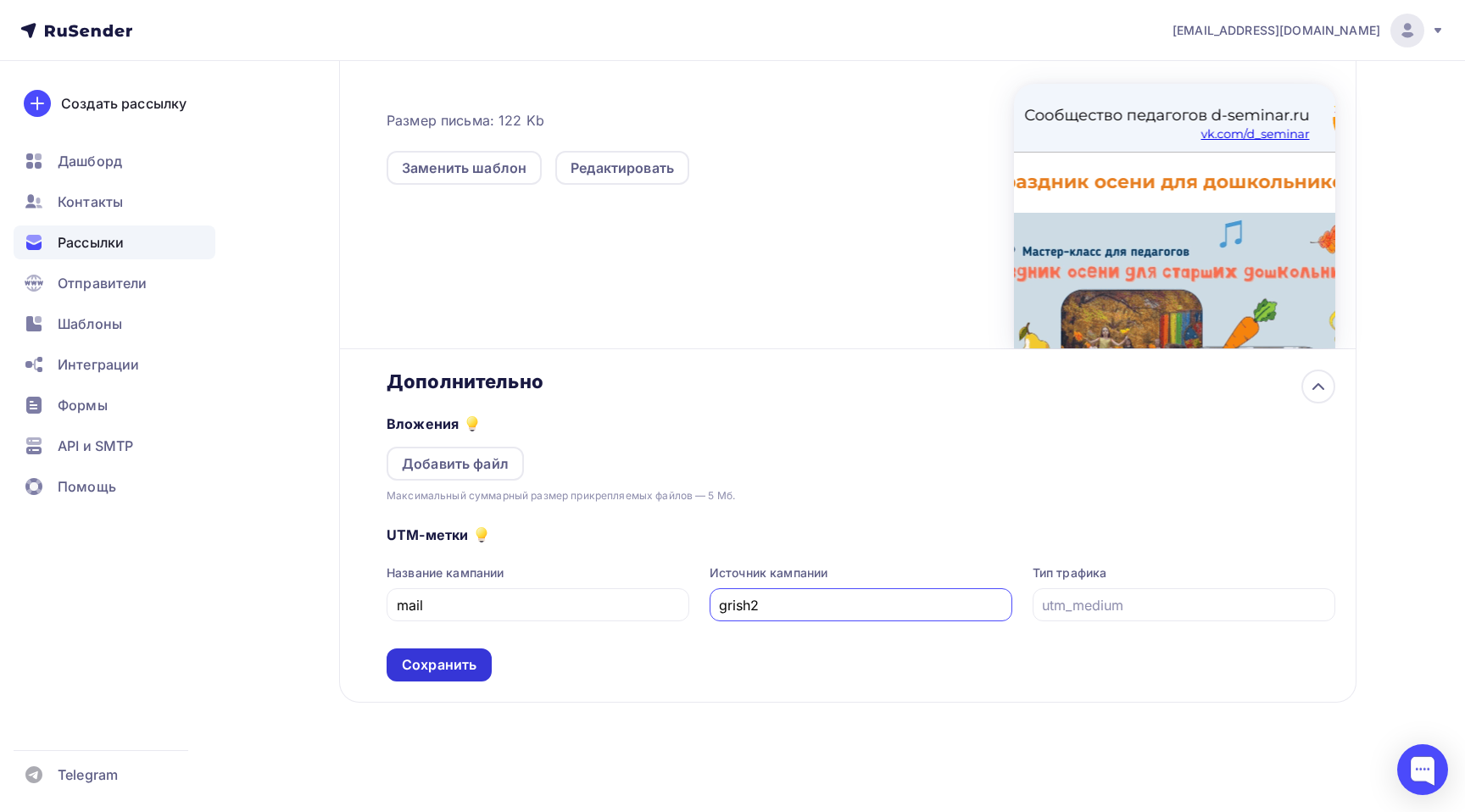
type input "grish2"
click at [460, 671] on div "Сохранить" at bounding box center [438, 665] width 74 height 20
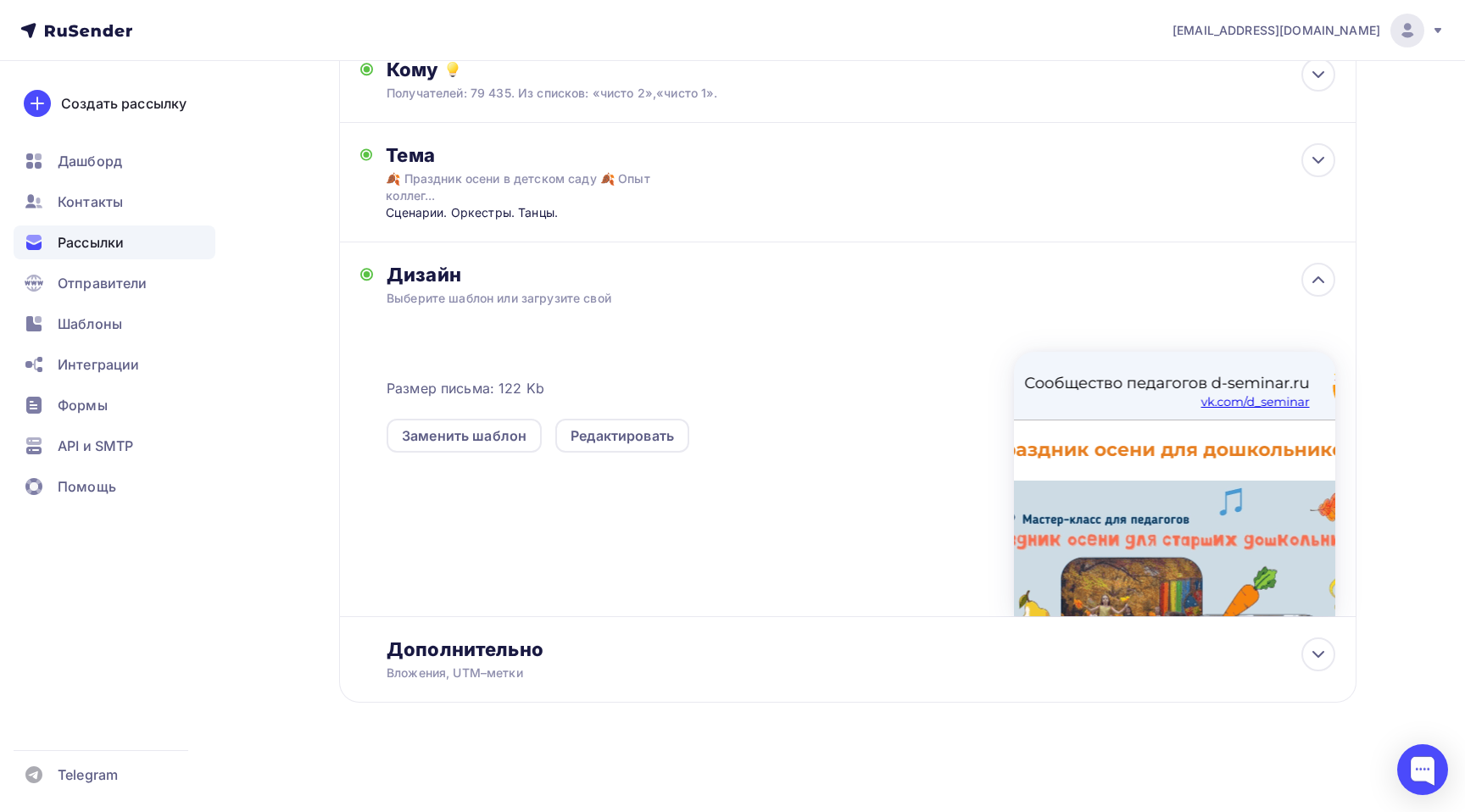
scroll to position [0, 0]
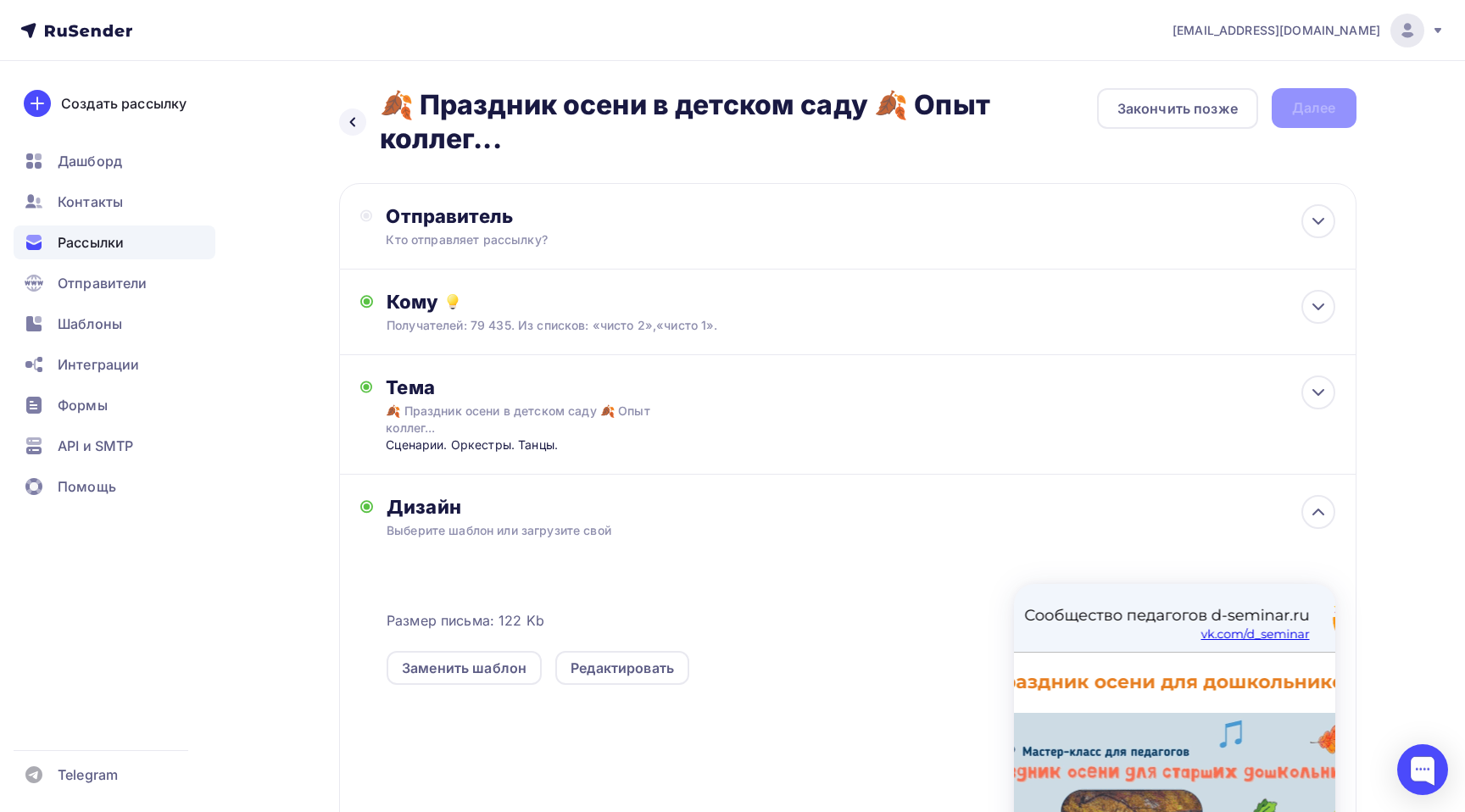
click at [1450, 216] on div "[EMAIL_ADDRESS][DOMAIN_NAME] Аккаунт Тарифы Выйти Создать рассылку [GEOGRAPHIC_…" at bounding box center [732, 522] width 1465 height 1044
click at [864, 213] on div "Отправитель Кто отправляет рассылку? Email * [EMAIL_ADDRESS][DOMAIN_NAME] [EMAI…" at bounding box center [848, 226] width 1018 height 86
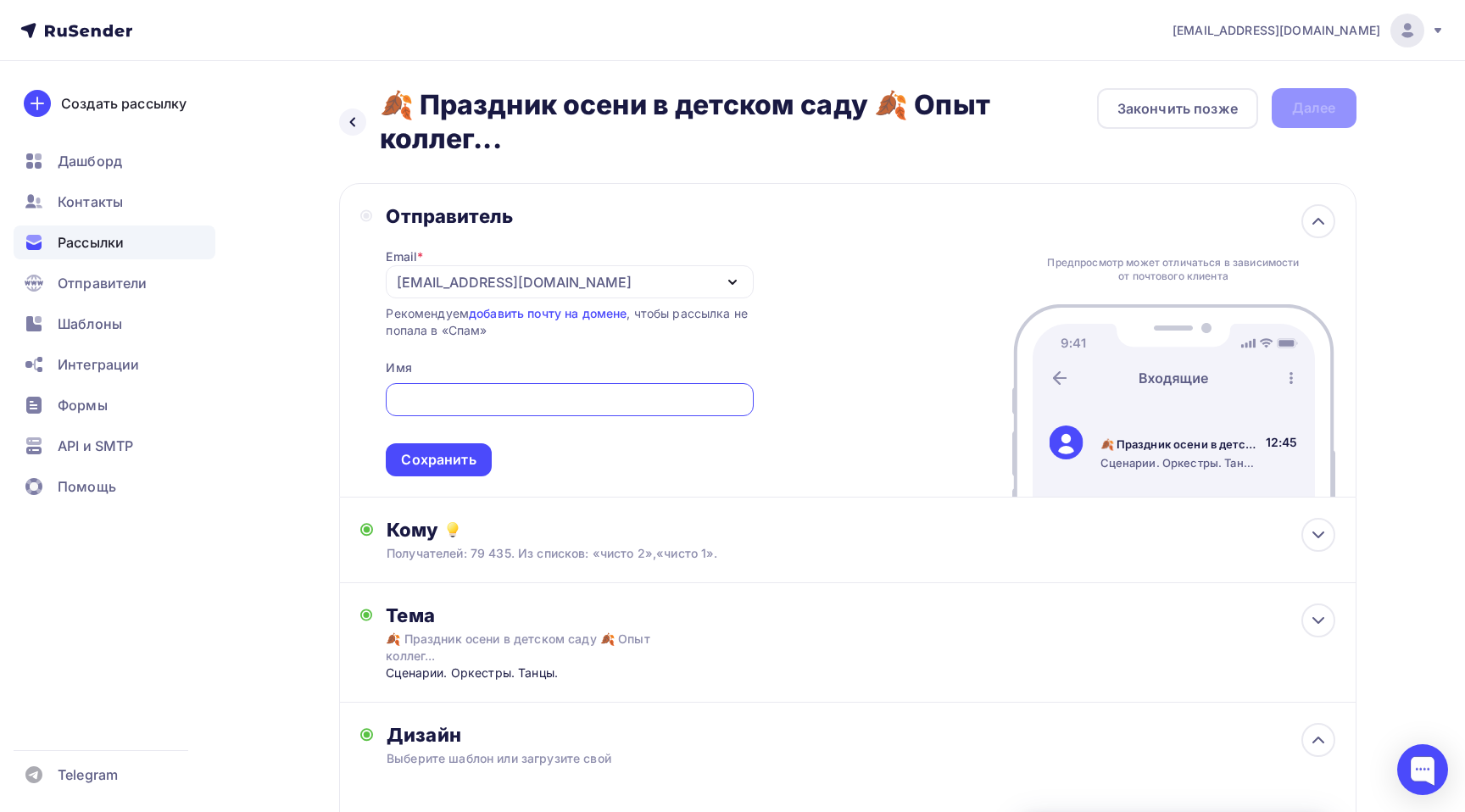
click at [452, 405] on input "text" at bounding box center [569, 400] width 347 height 21
type input "V"
type input "[PERSON_NAME]"
click at [416, 464] on div "Сохранить" at bounding box center [437, 460] width 74 height 20
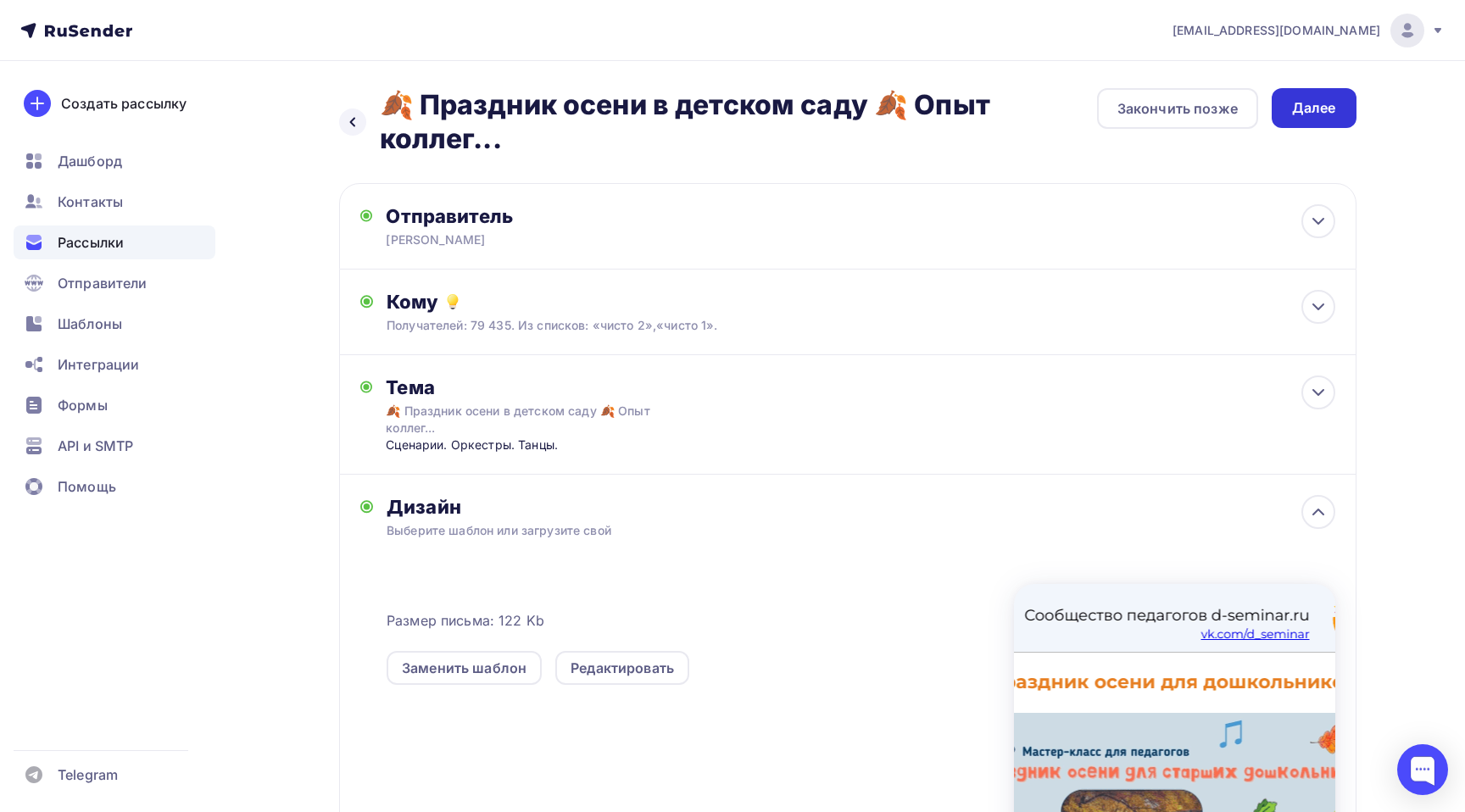
click at [1340, 115] on div "Далее" at bounding box center [1313, 108] width 84 height 40
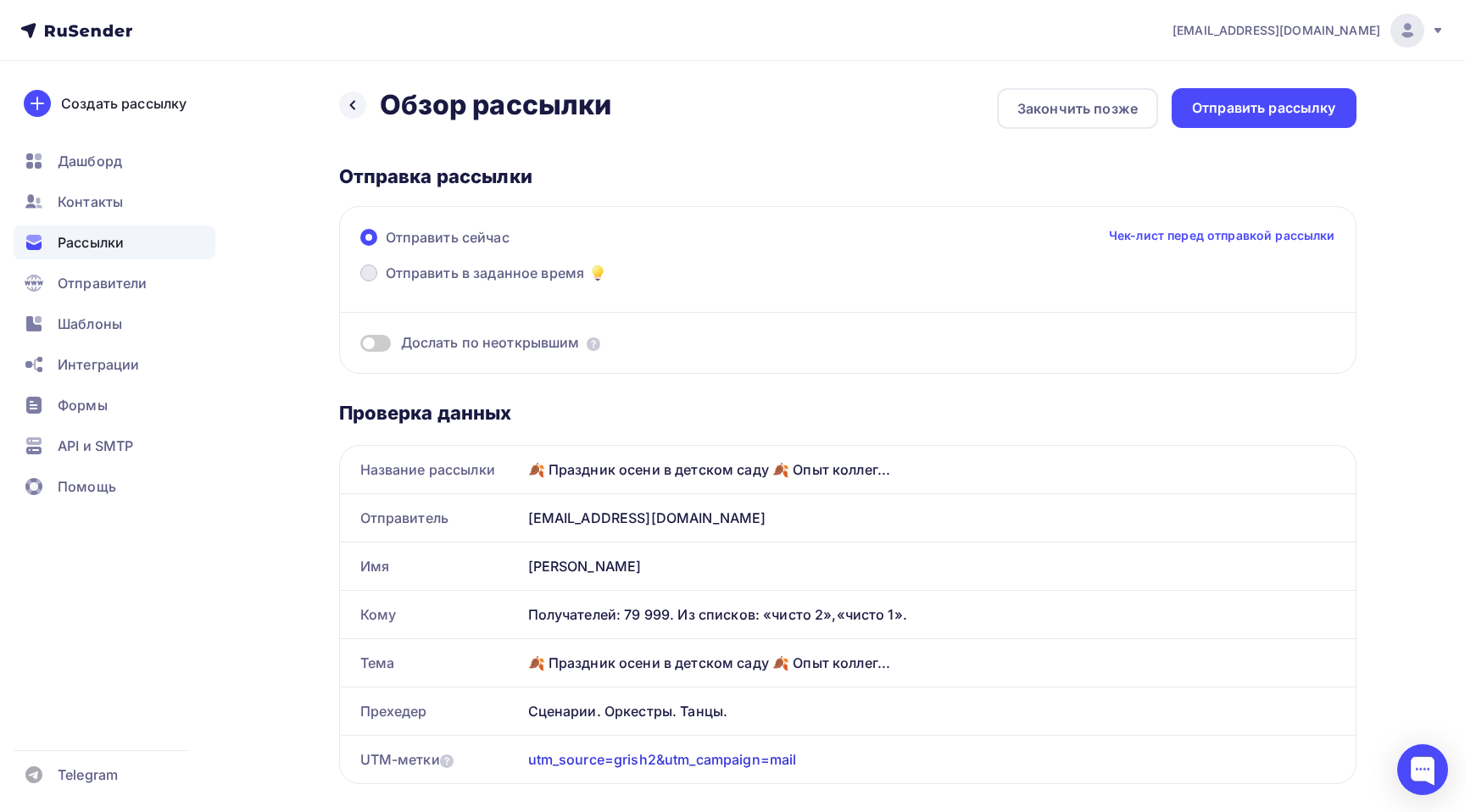
click at [532, 266] on span "Отправить в заданное время" at bounding box center [485, 273] width 199 height 21
click at [386, 283] on input "Отправить в заданное время" at bounding box center [386, 283] width 0 height 0
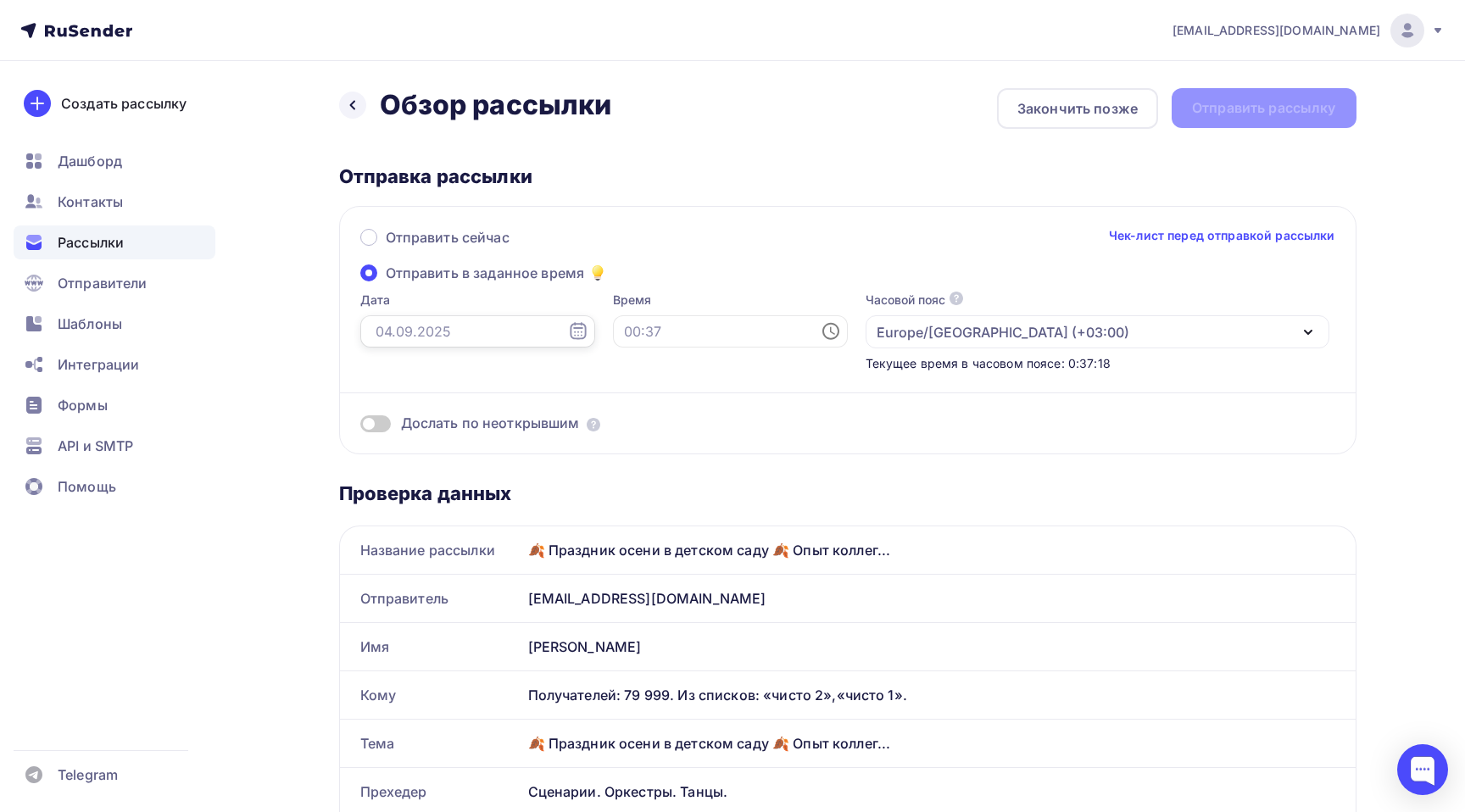
click at [459, 341] on input "text" at bounding box center [477, 331] width 235 height 32
click at [464, 453] on div "4" at bounding box center [465, 450] width 27 height 15
type input "[DATE]"
click at [613, 329] on input "text" at bounding box center [730, 331] width 235 height 32
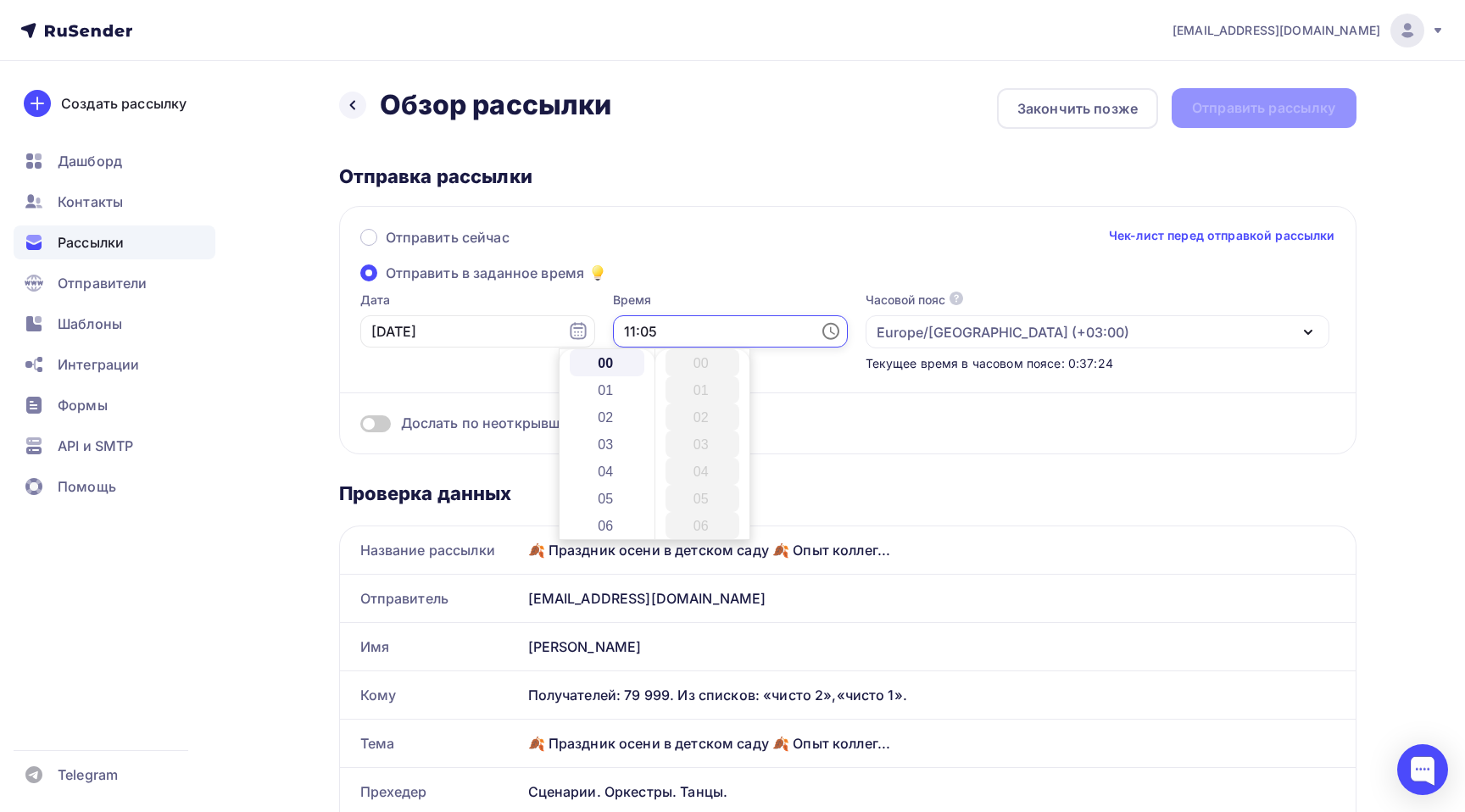
type input "11:05"
click at [938, 232] on div "Отправить сейчас Чек-лист перед отправкой рассылки" at bounding box center [847, 245] width 975 height 36
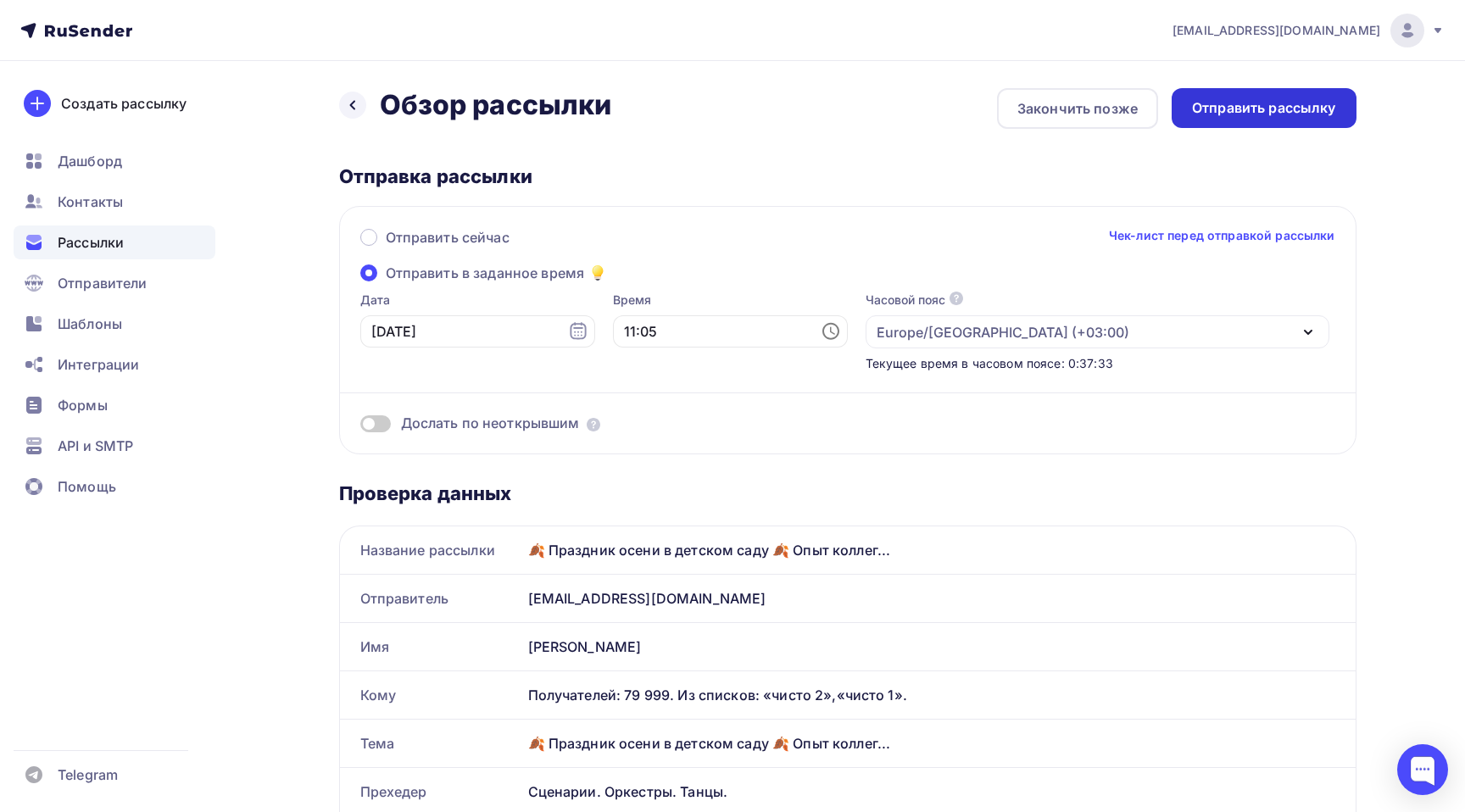
click at [1319, 114] on div "Отправить рассылку" at bounding box center [1264, 108] width 144 height 20
